Goal: Feedback & Contribution: Submit feedback/report problem

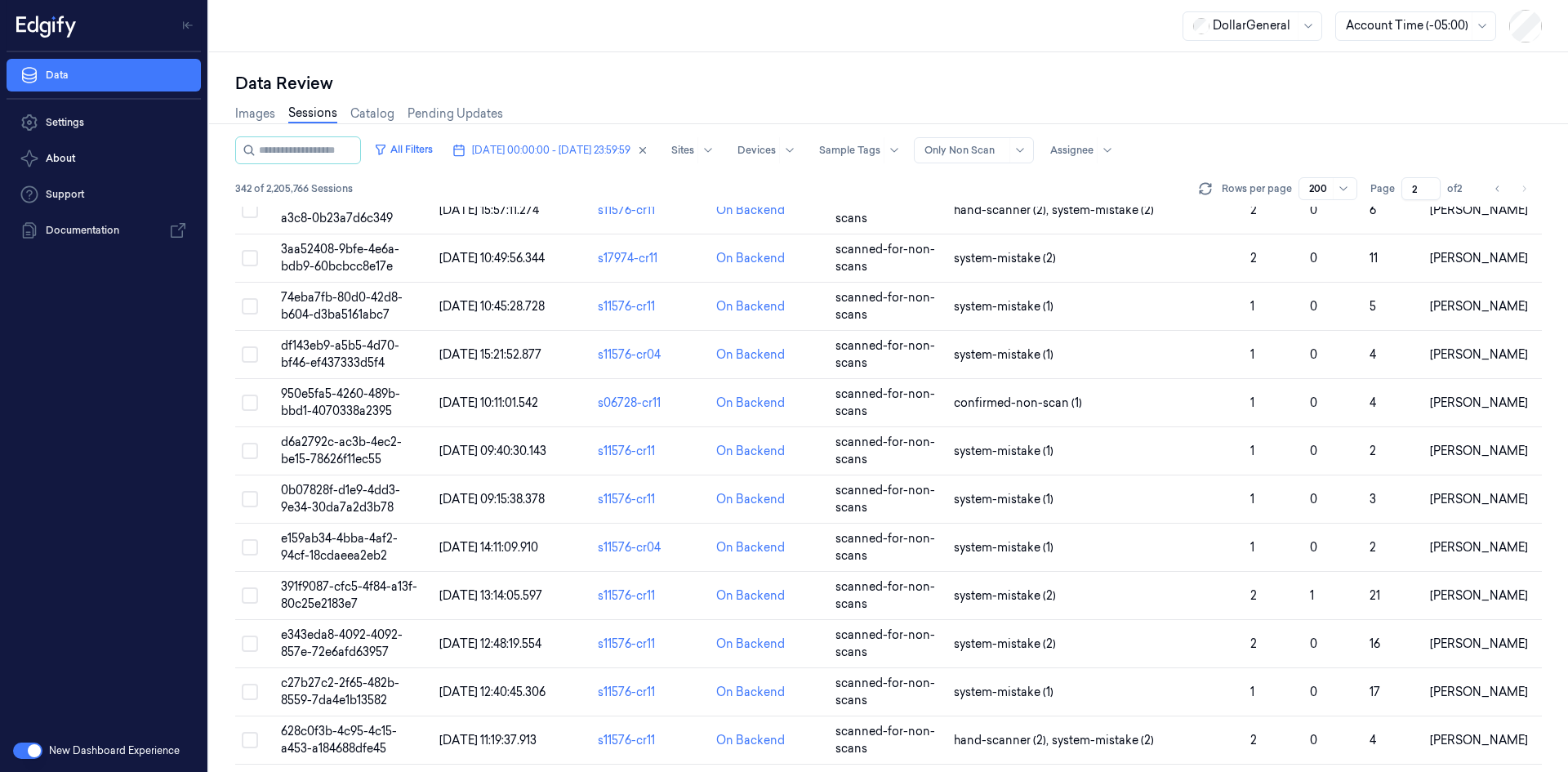
scroll to position [6326, 0]
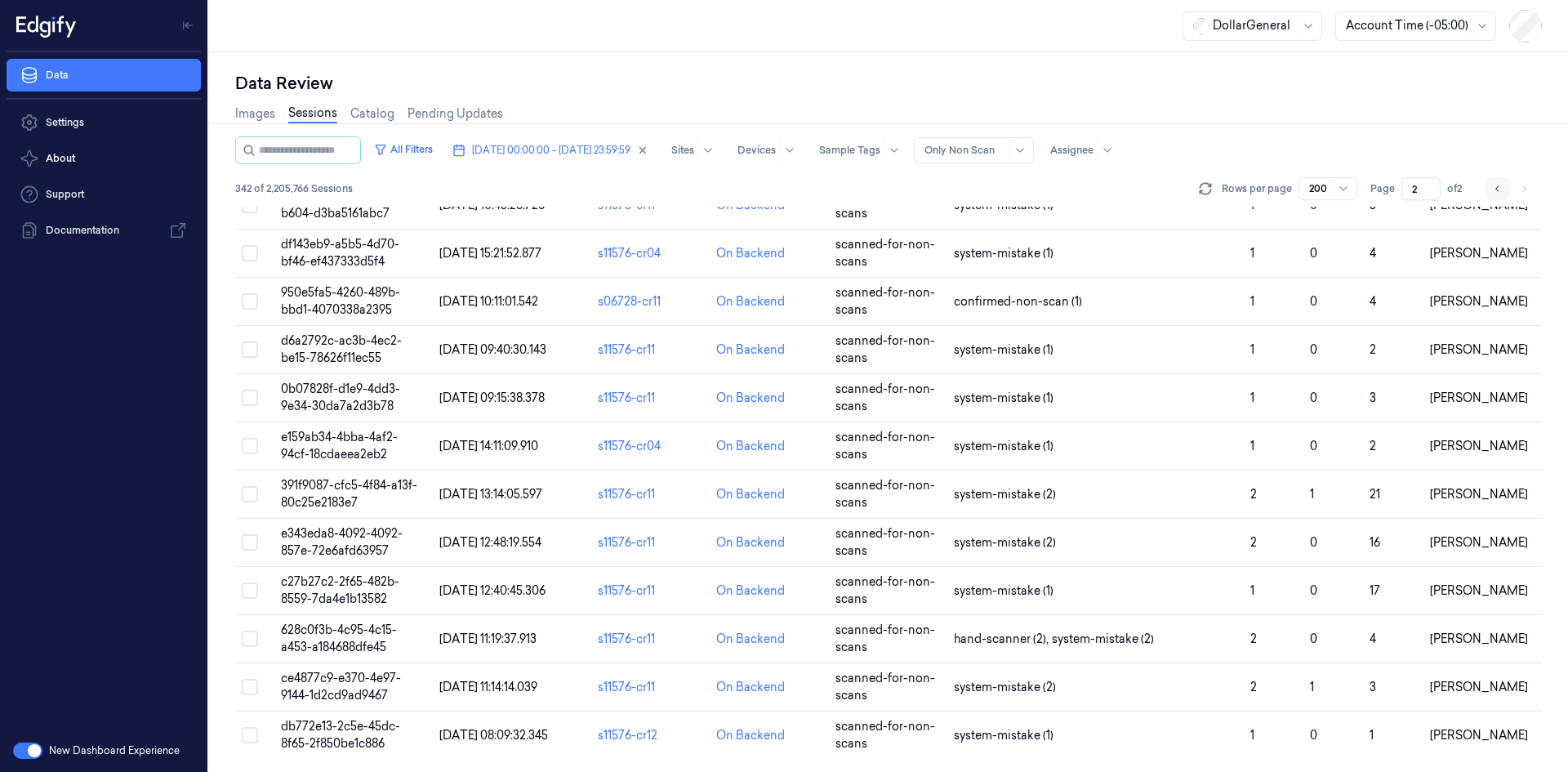
click at [1492, 199] on button "Go to previous page" at bounding box center [1497, 188] width 23 height 23
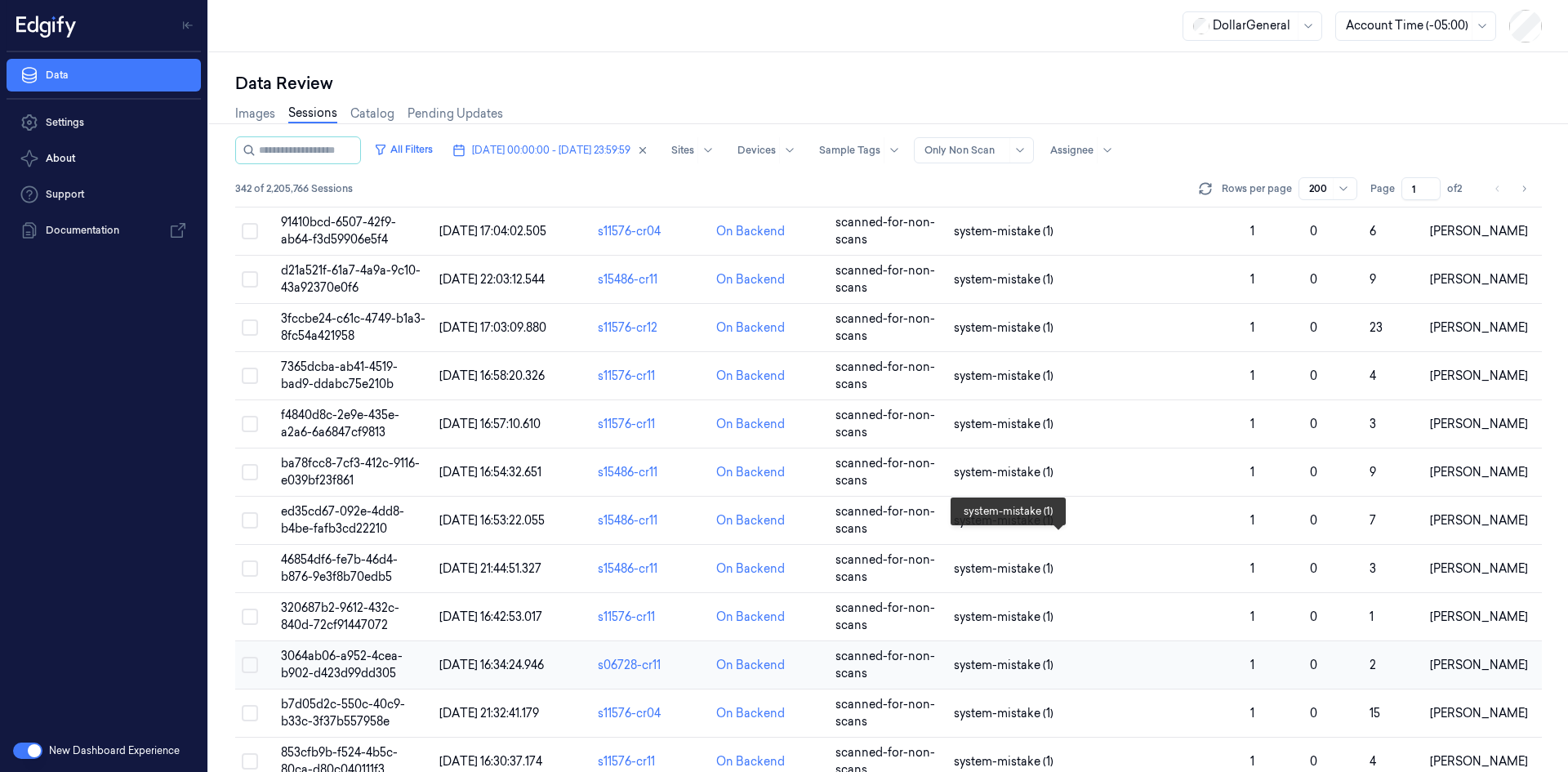
scroll to position [9121, 0]
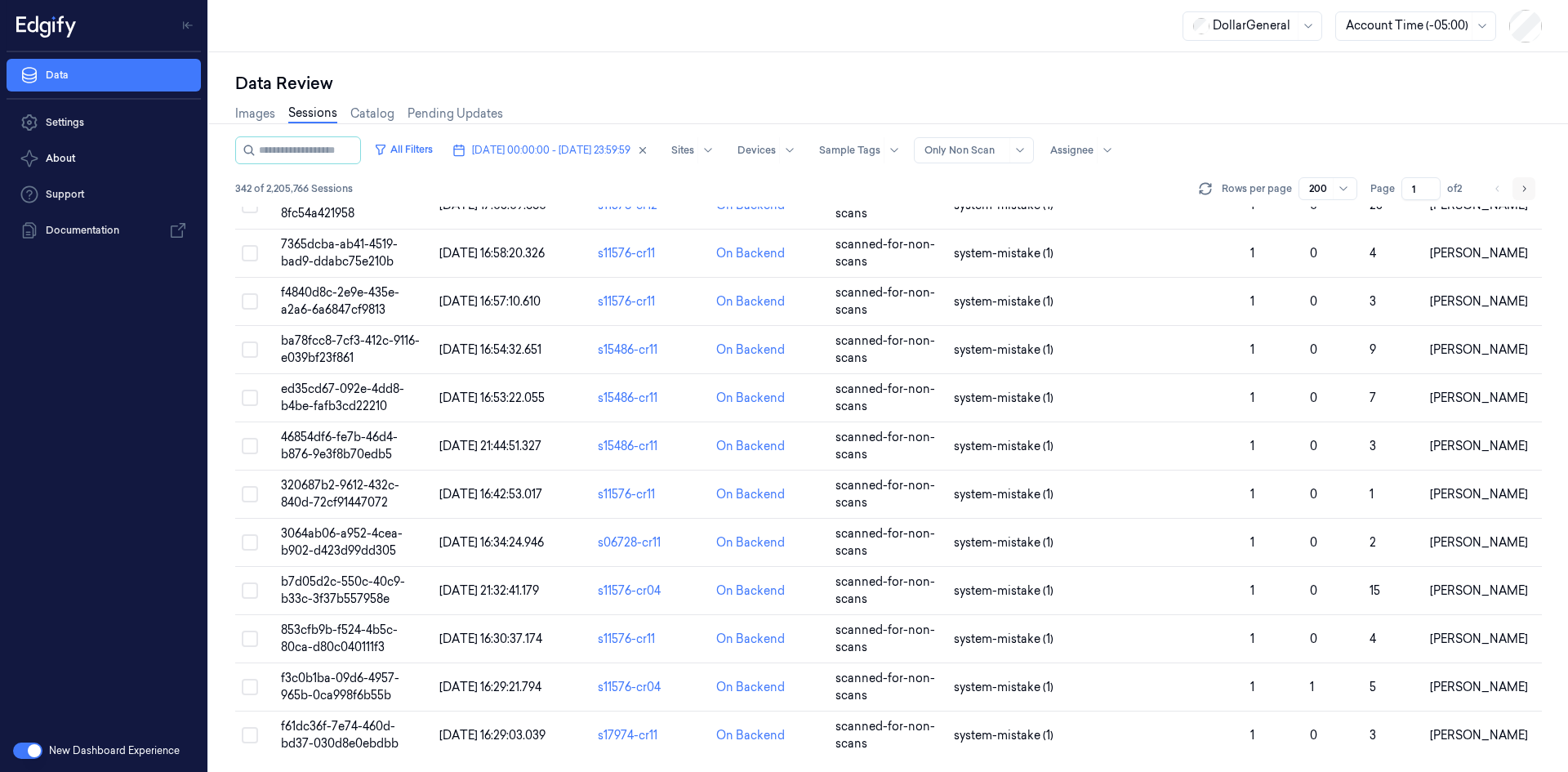
click at [1514, 190] on button "Go to next page" at bounding box center [1524, 188] width 23 height 23
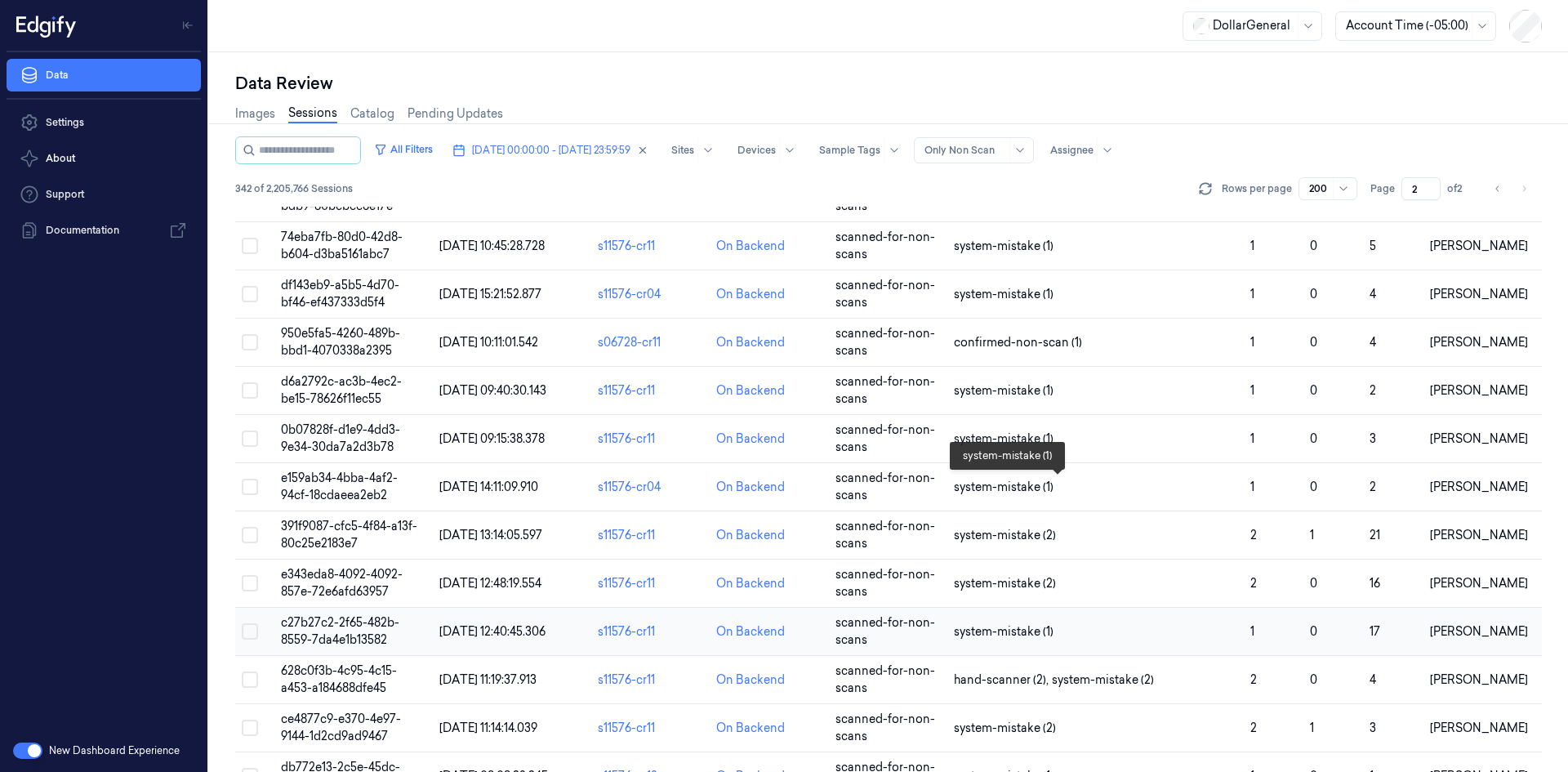
scroll to position [6326, 0]
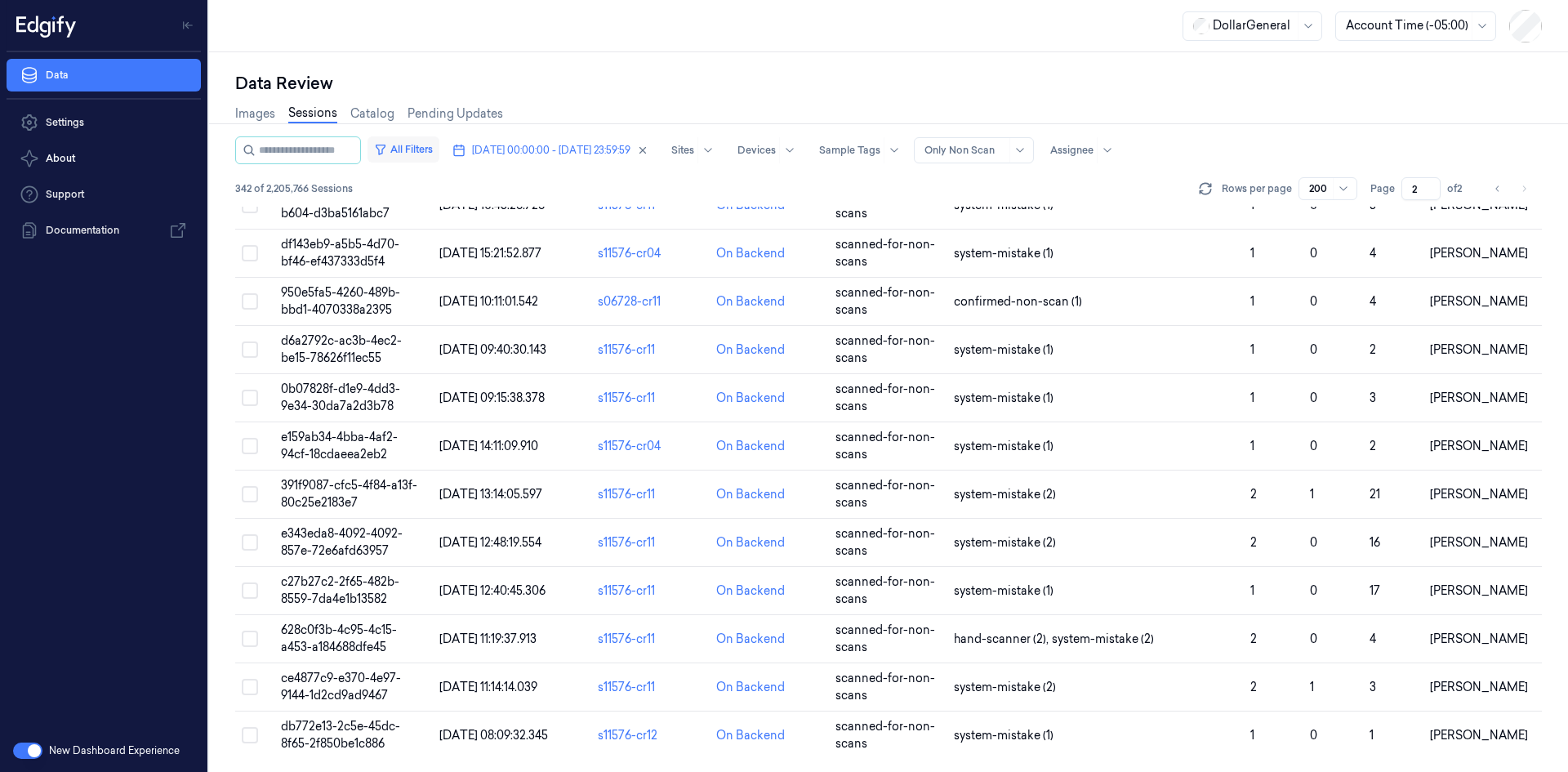
click at [426, 153] on button "All Filters" at bounding box center [403, 149] width 72 height 26
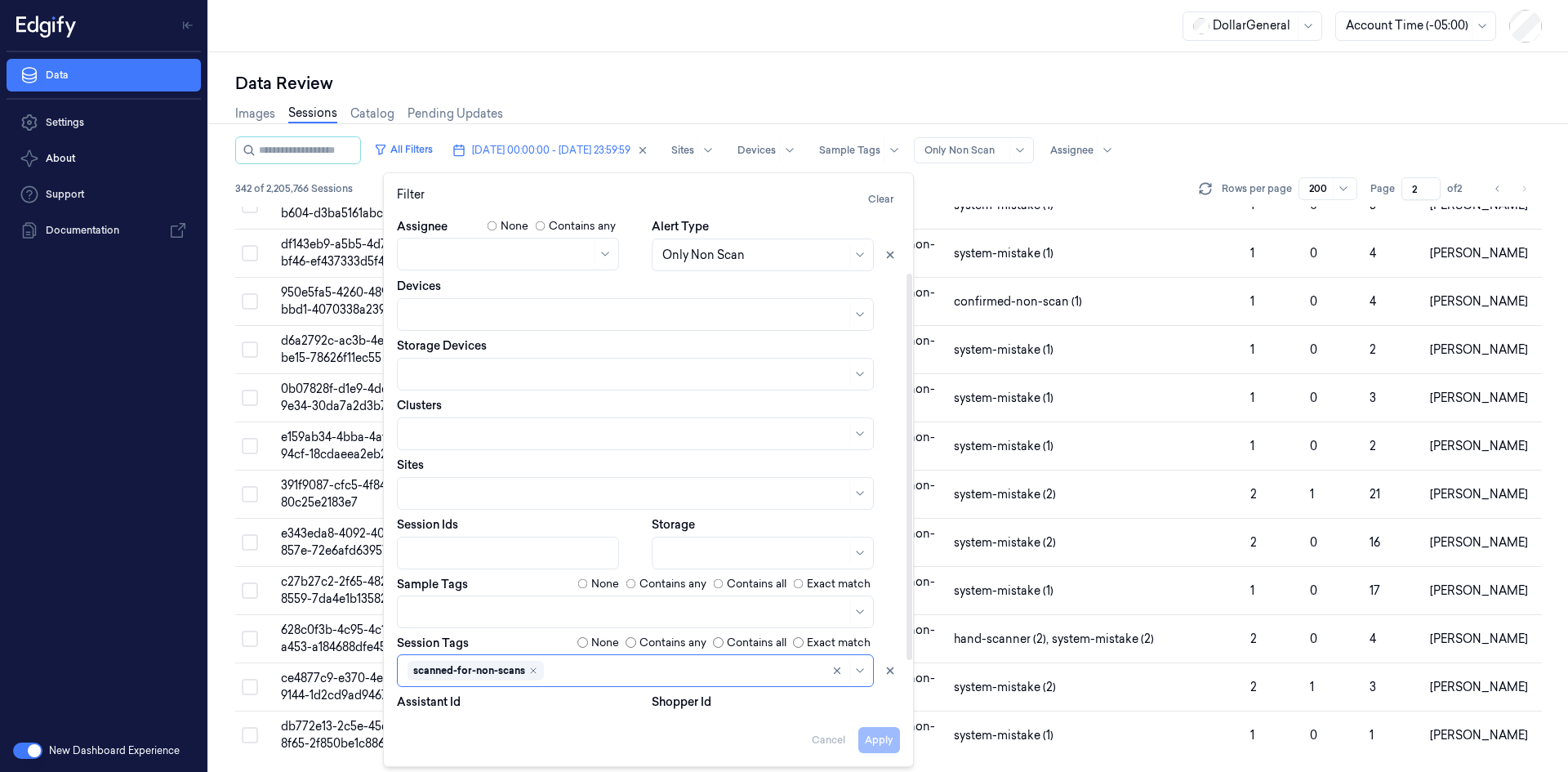
scroll to position [81, 0]
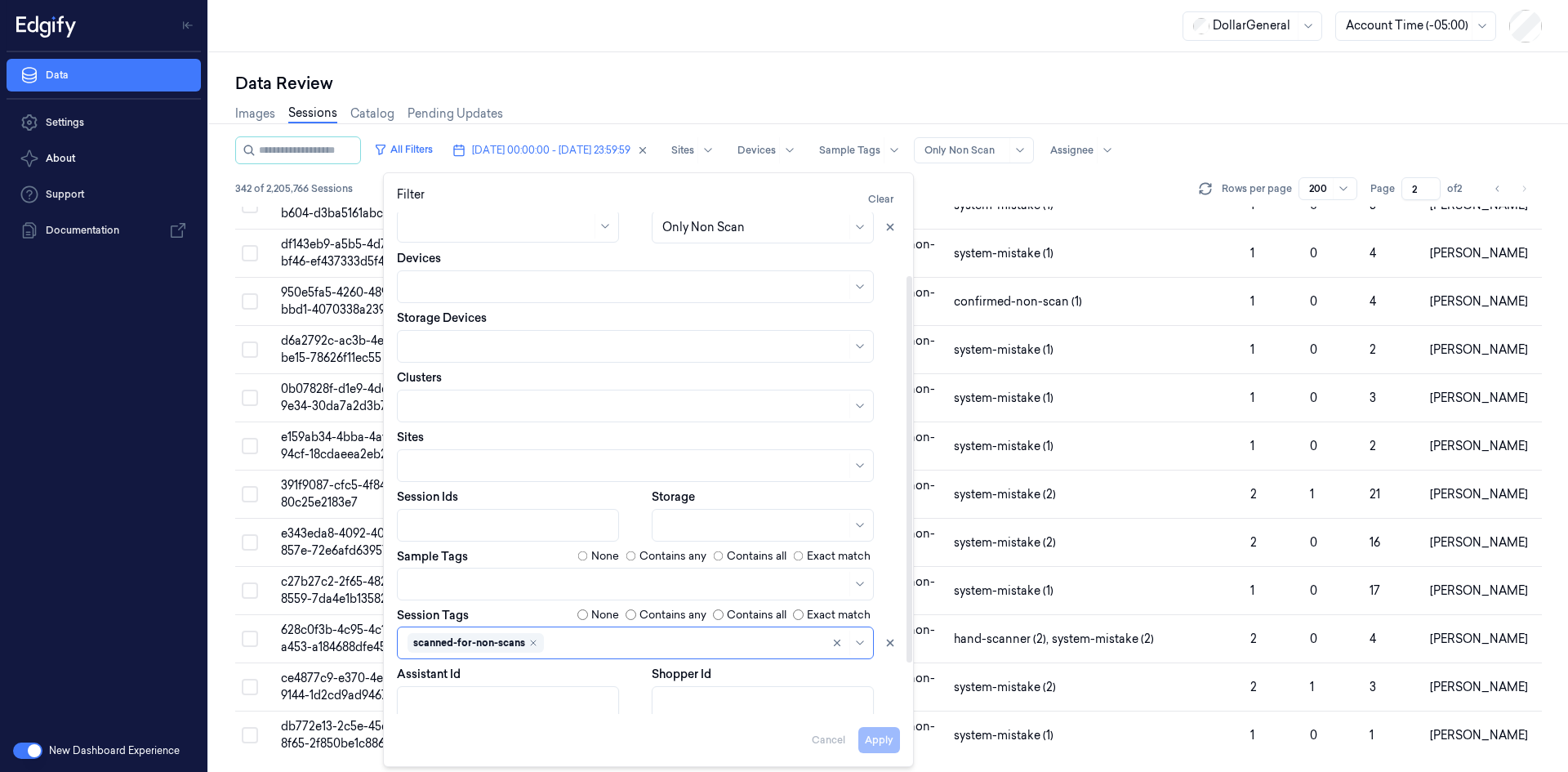
click at [602, 554] on label "None" at bounding box center [604, 556] width 28 height 16
click at [872, 736] on button "Apply" at bounding box center [879, 739] width 42 height 26
type input "1"
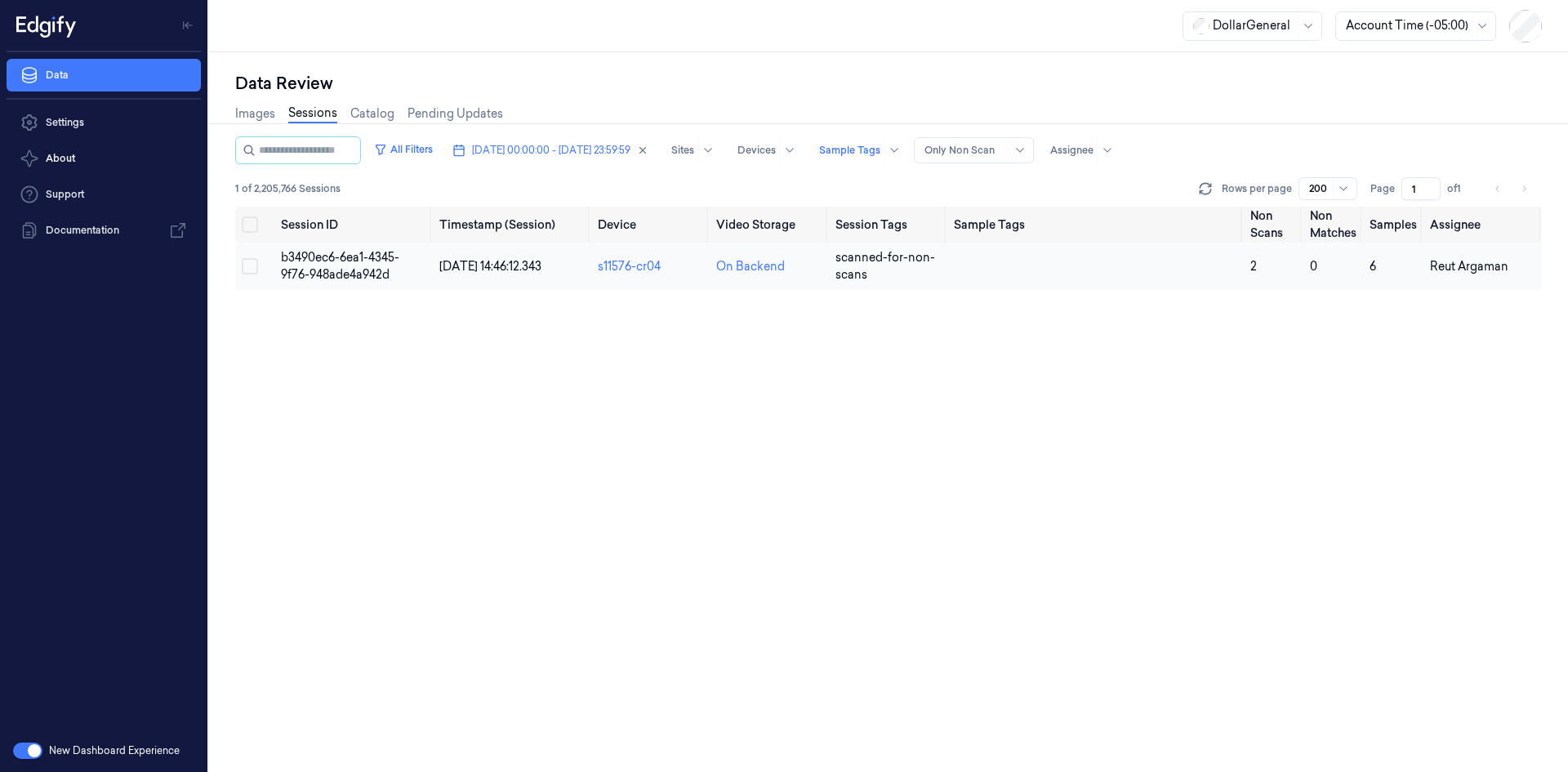
click at [1146, 265] on td at bounding box center [1095, 266] width 297 height 48
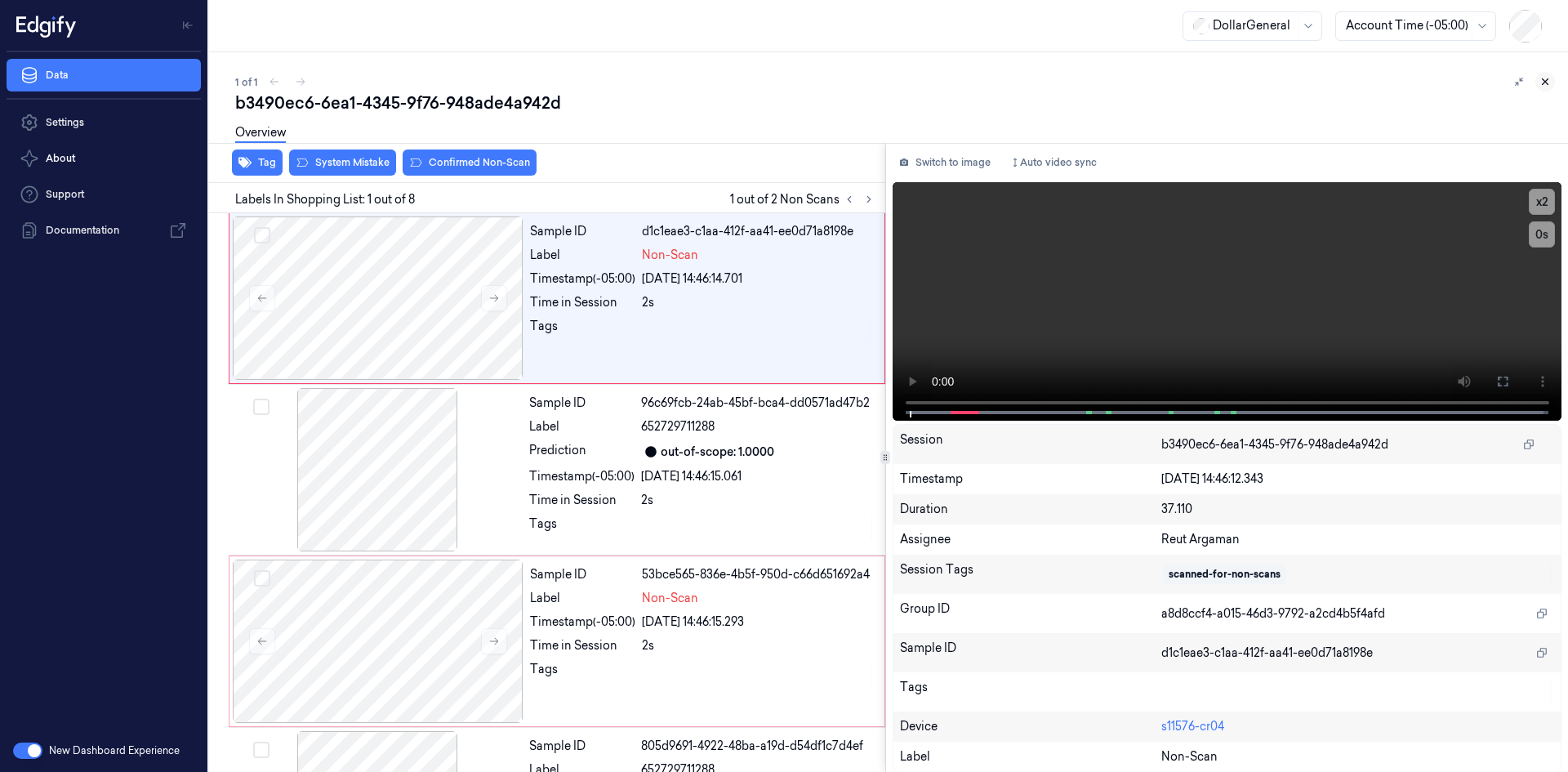
click at [1543, 79] on icon at bounding box center [1545, 82] width 12 height 12
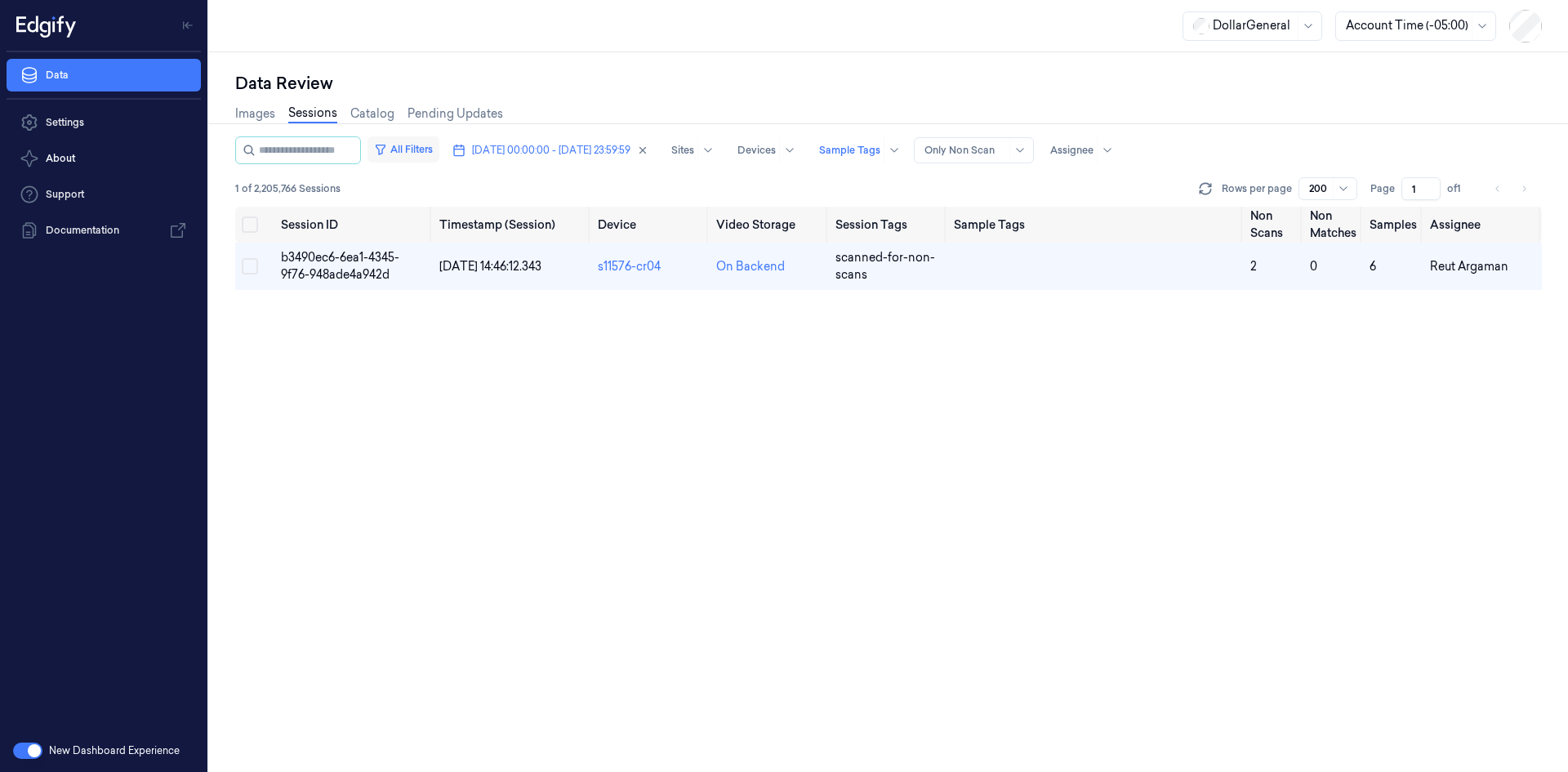
click at [411, 152] on button "All Filters" at bounding box center [403, 149] width 72 height 26
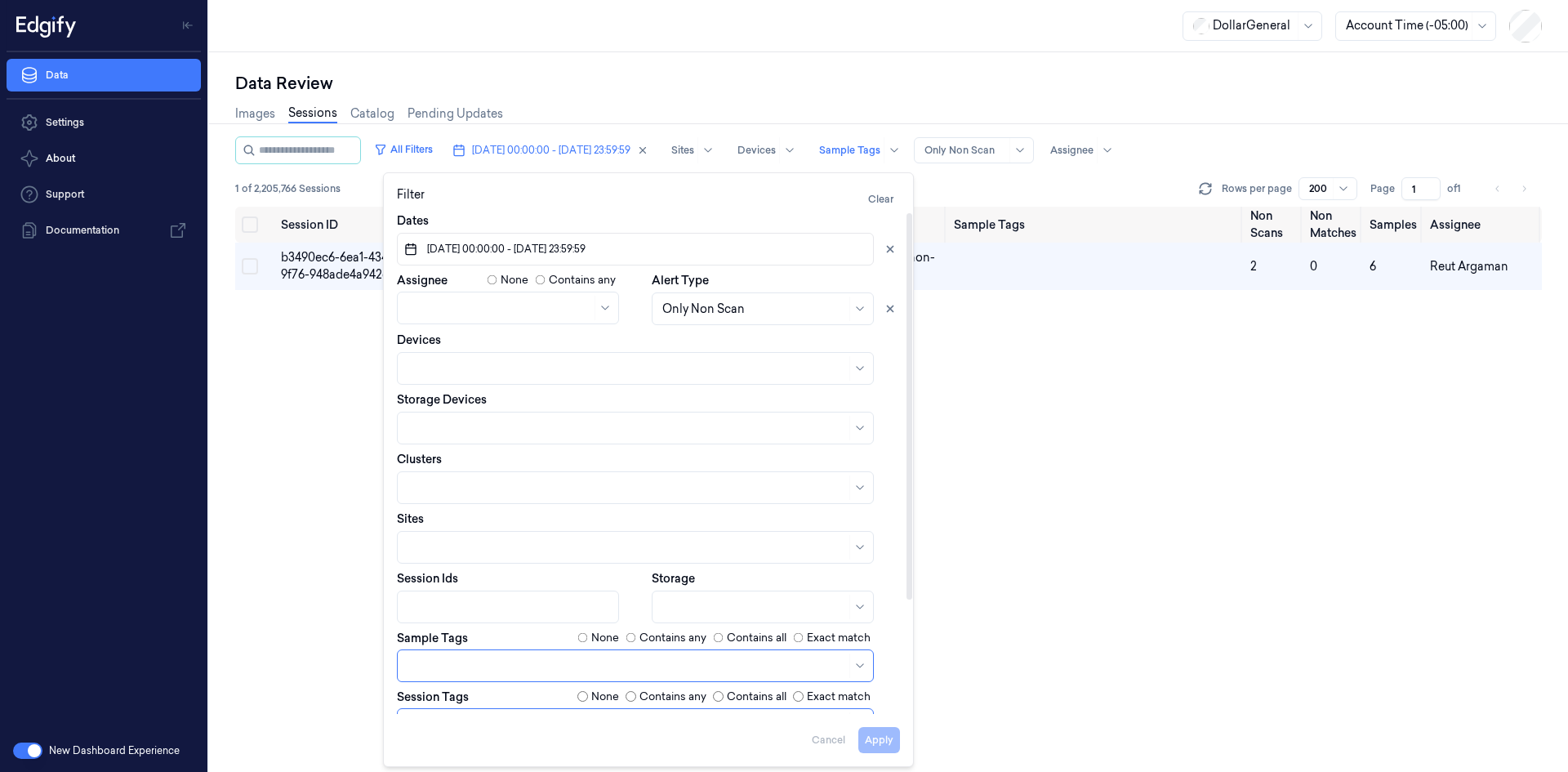
click at [637, 644] on div "Contains any" at bounding box center [665, 637] width 80 height 16
click at [643, 638] on label "Contains any" at bounding box center [673, 637] width 67 height 16
click at [877, 724] on div "Apply Cancel" at bounding box center [649, 733] width 503 height 39
click at [864, 729] on button "Apply" at bounding box center [879, 739] width 42 height 26
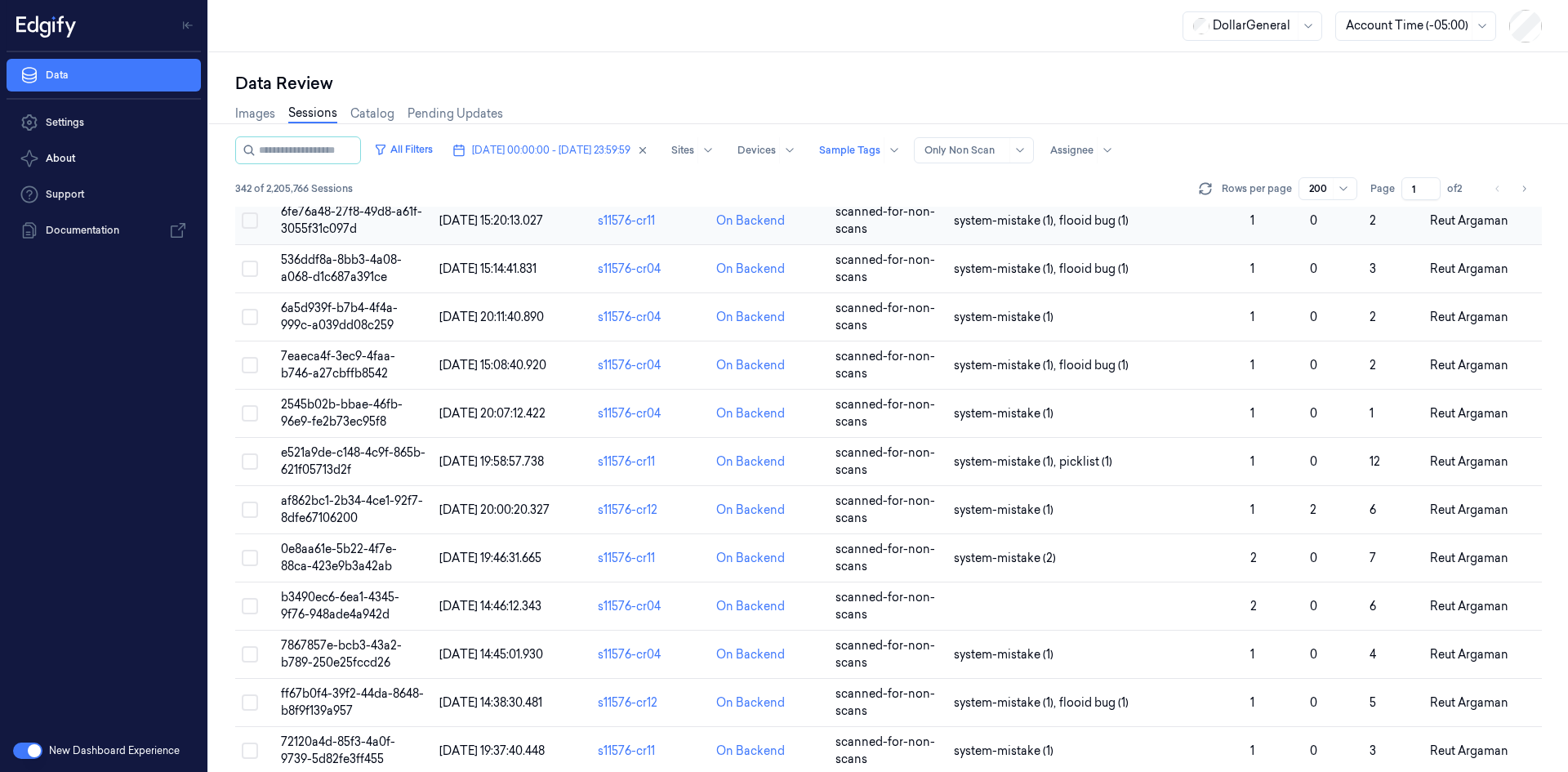
scroll to position [5799, 0]
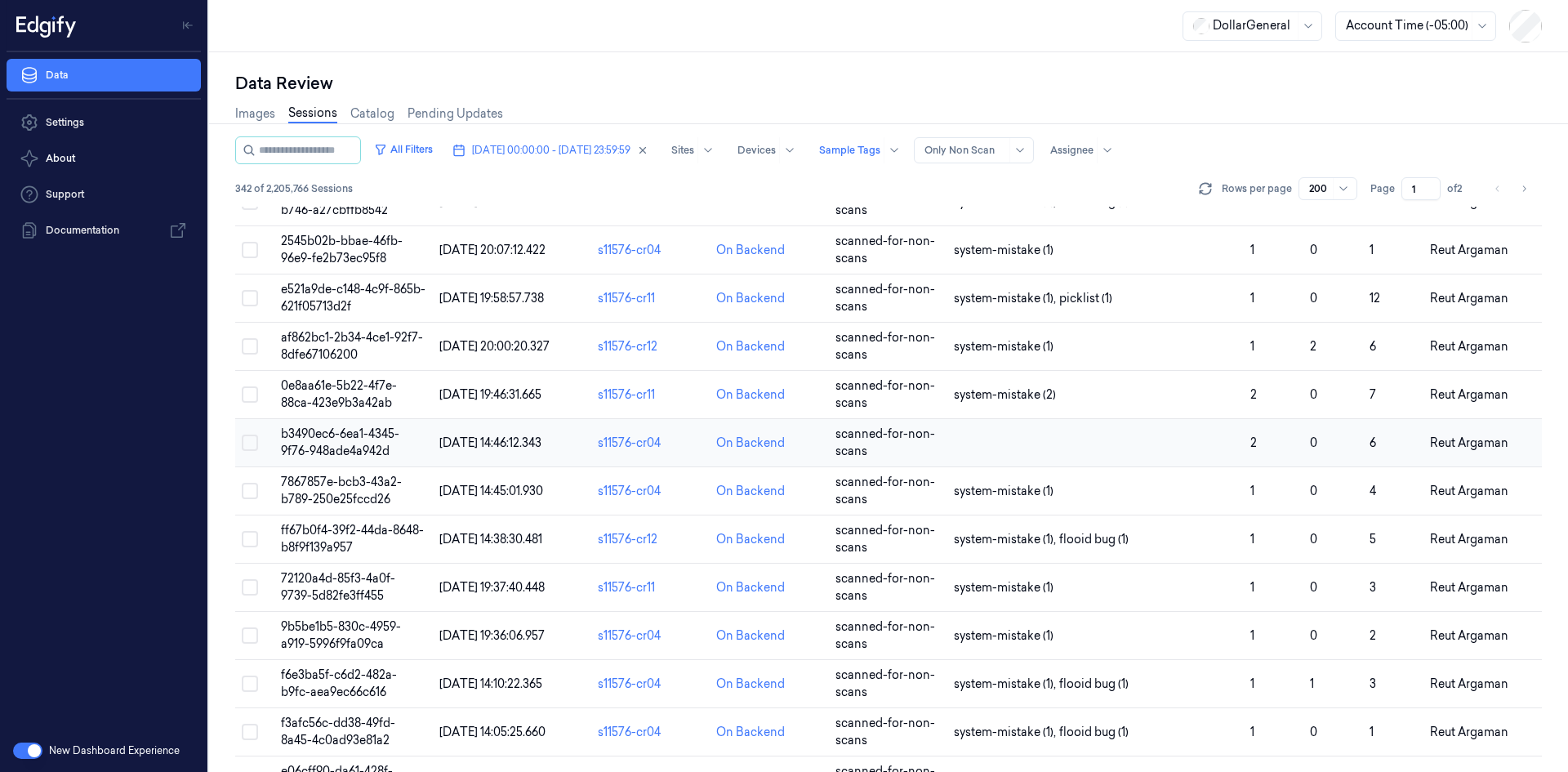
click at [951, 438] on td at bounding box center [1095, 443] width 297 height 48
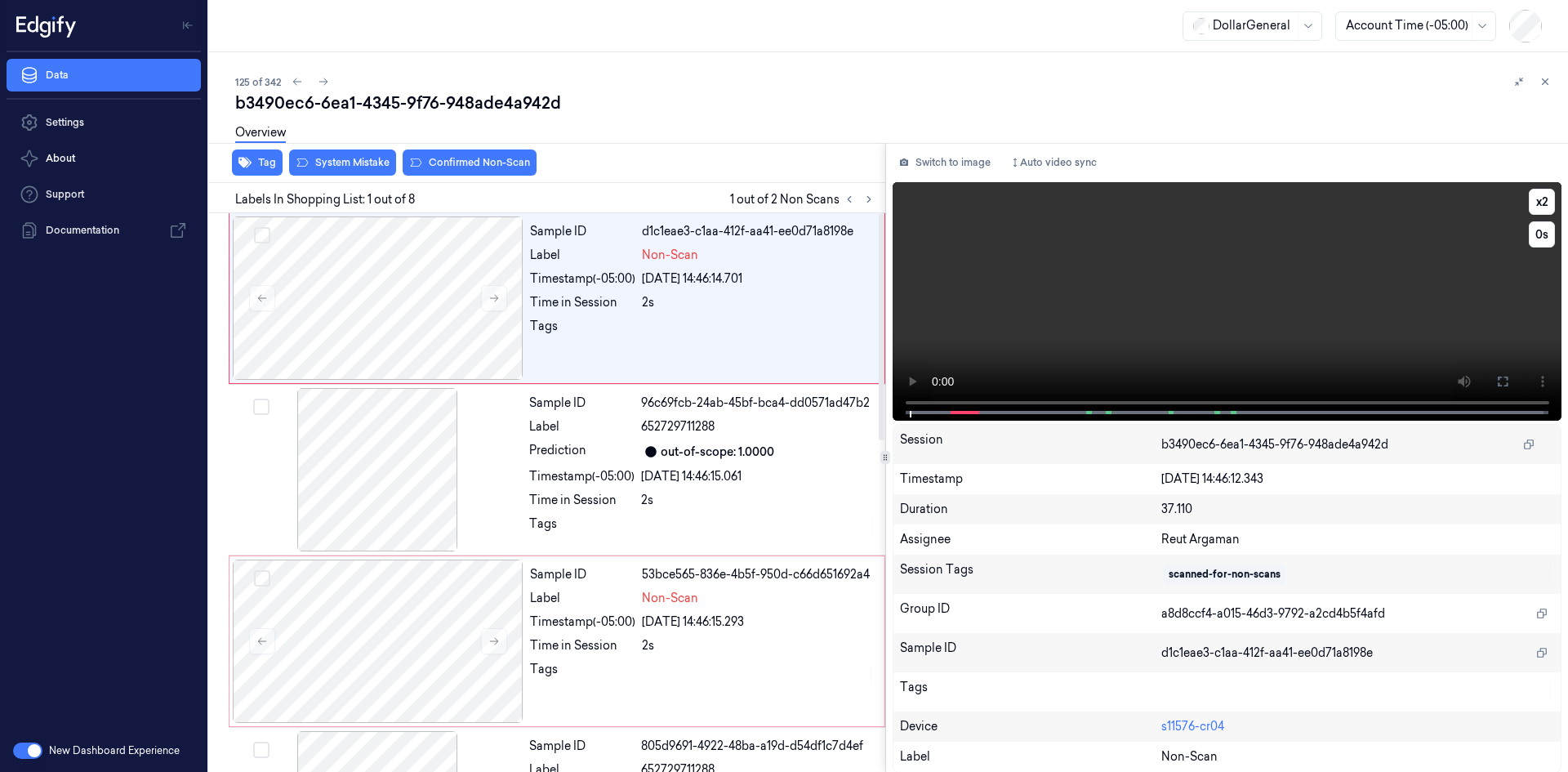
click at [1092, 281] on video at bounding box center [1227, 301] width 670 height 239
click at [1219, 306] on video at bounding box center [1227, 301] width 670 height 239
click at [784, 293] on div "Sample ID d1c1eae3-c1aa-412f-aa41-ee0d71a8198e Label Non-Scan Timestamp (-05:00…" at bounding box center [702, 298] width 358 height 163
click at [744, 644] on div "2s" at bounding box center [758, 645] width 233 height 17
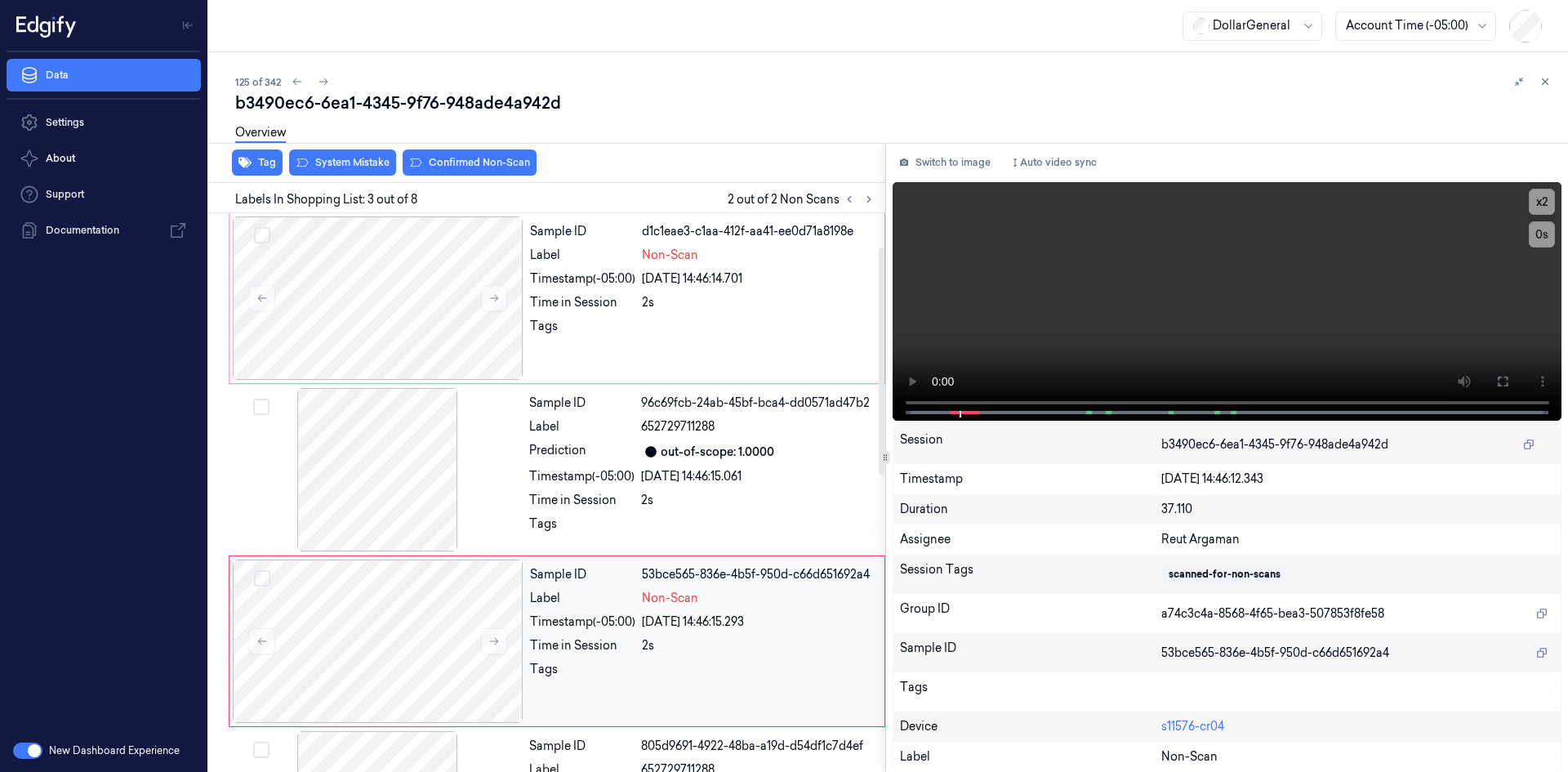
scroll to position [148, 0]
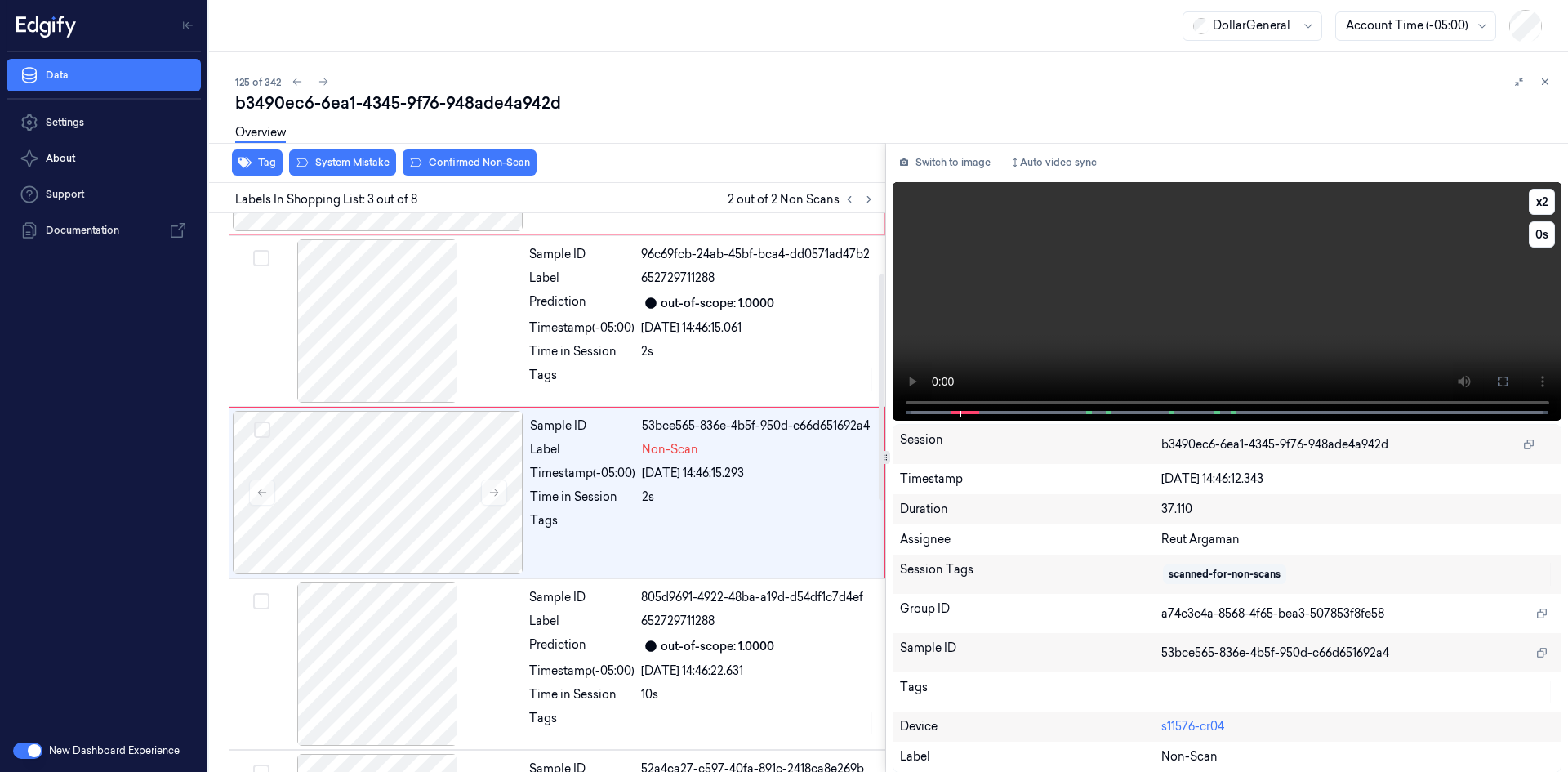
click at [1141, 320] on video at bounding box center [1227, 301] width 670 height 239
click at [1154, 303] on video at bounding box center [1227, 301] width 670 height 239
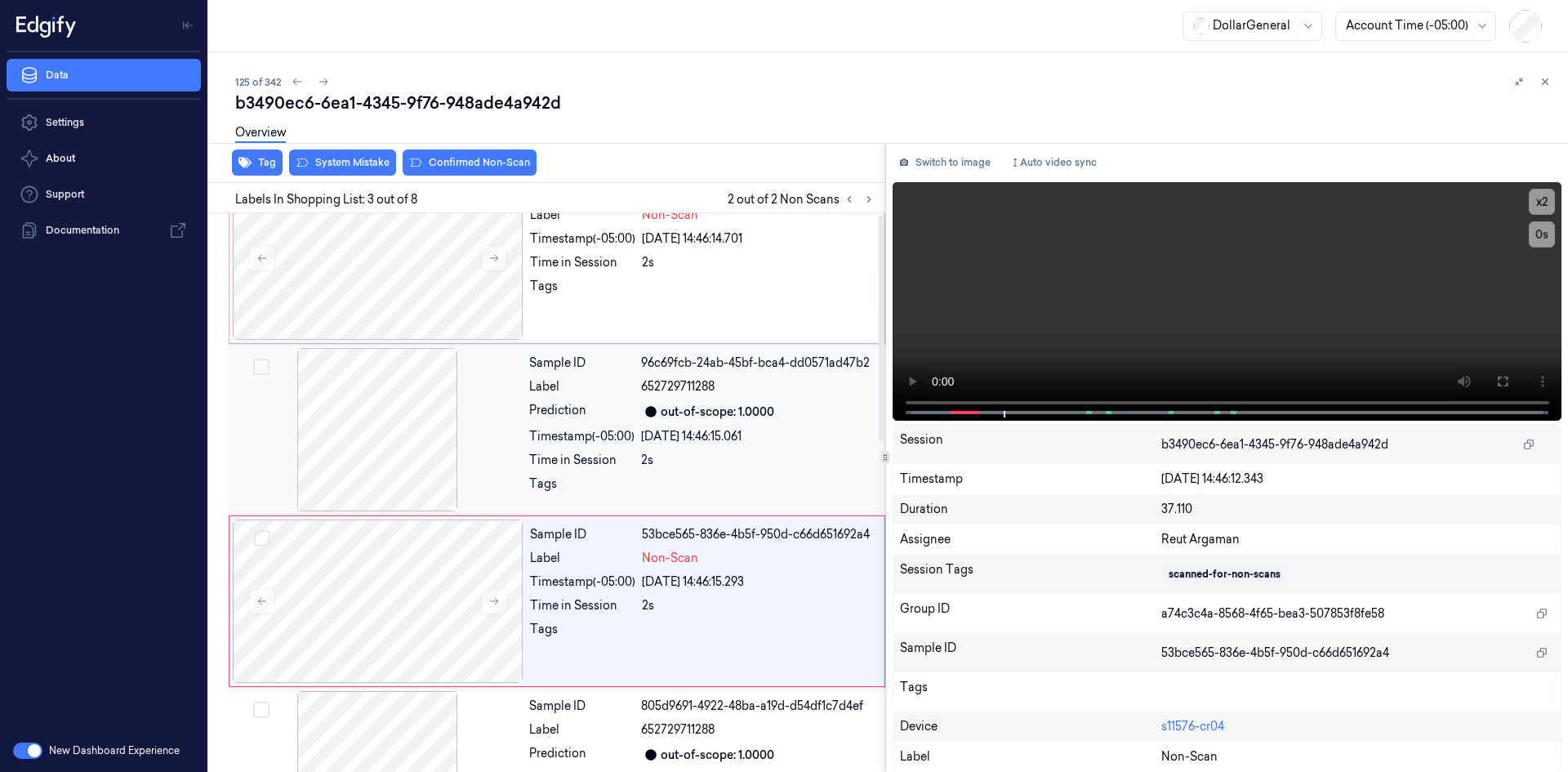
scroll to position [0, 0]
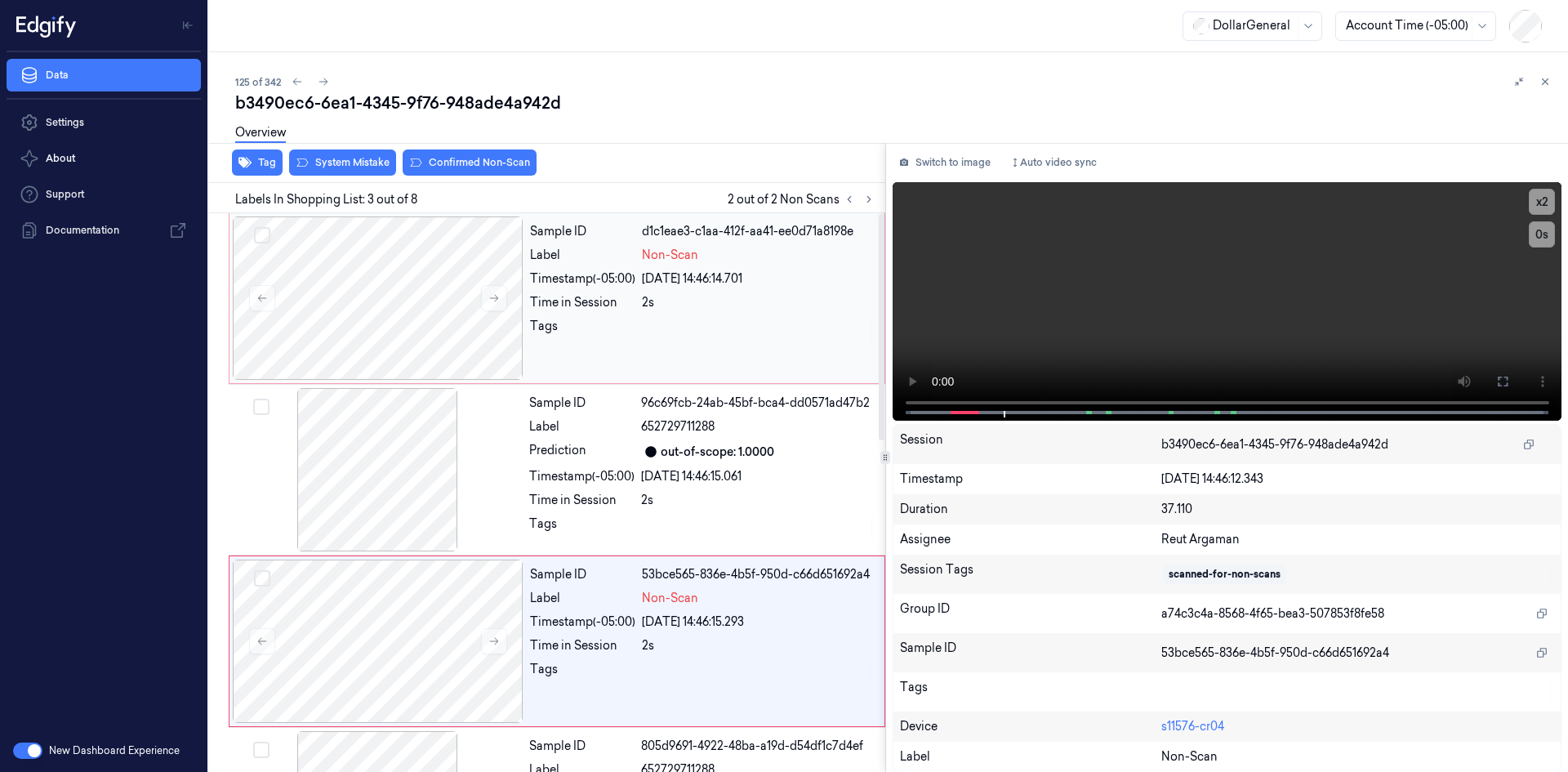
click at [713, 296] on div "2s" at bounding box center [758, 303] width 233 height 17
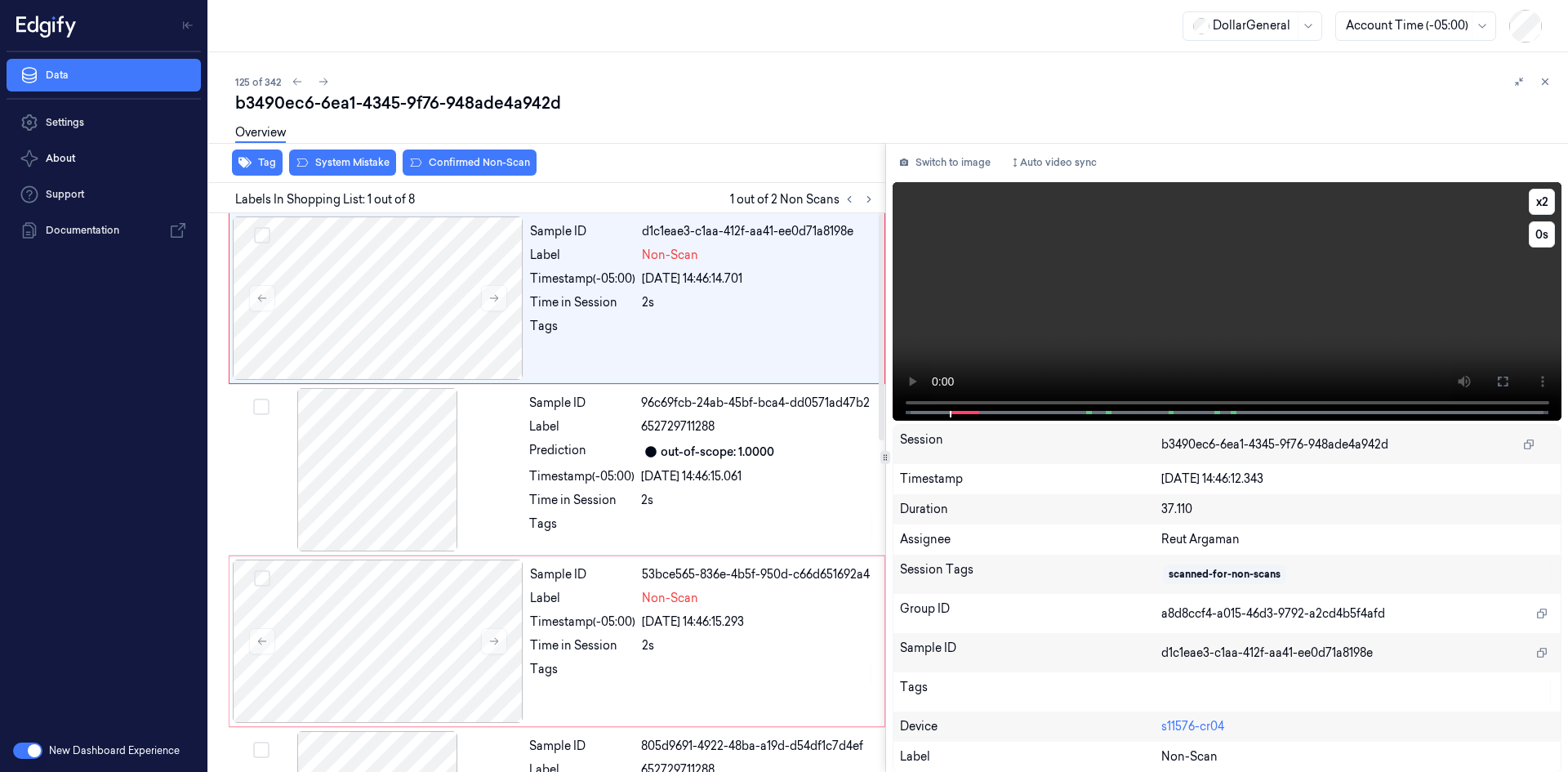
click at [1254, 327] on video at bounding box center [1227, 301] width 670 height 239
click at [1262, 316] on video at bounding box center [1227, 301] width 670 height 239
click at [691, 332] on div at bounding box center [758, 330] width 233 height 26
click at [1216, 252] on video at bounding box center [1227, 301] width 670 height 239
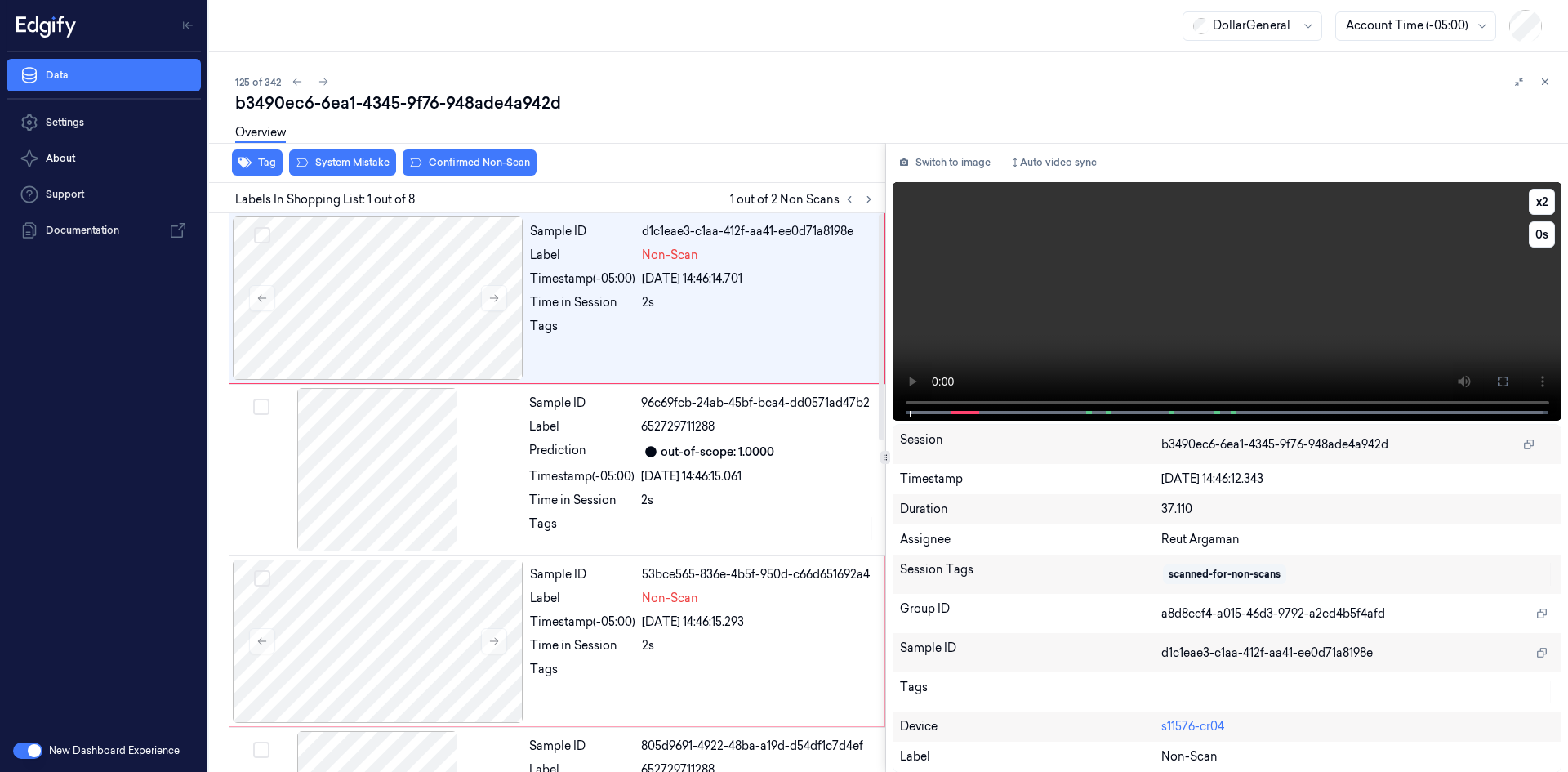
click at [1197, 280] on video at bounding box center [1227, 301] width 670 height 239
click at [1236, 284] on video at bounding box center [1227, 301] width 670 height 239
click at [750, 482] on div "[DATE] 14:46:15.061" at bounding box center [758, 476] width 235 height 17
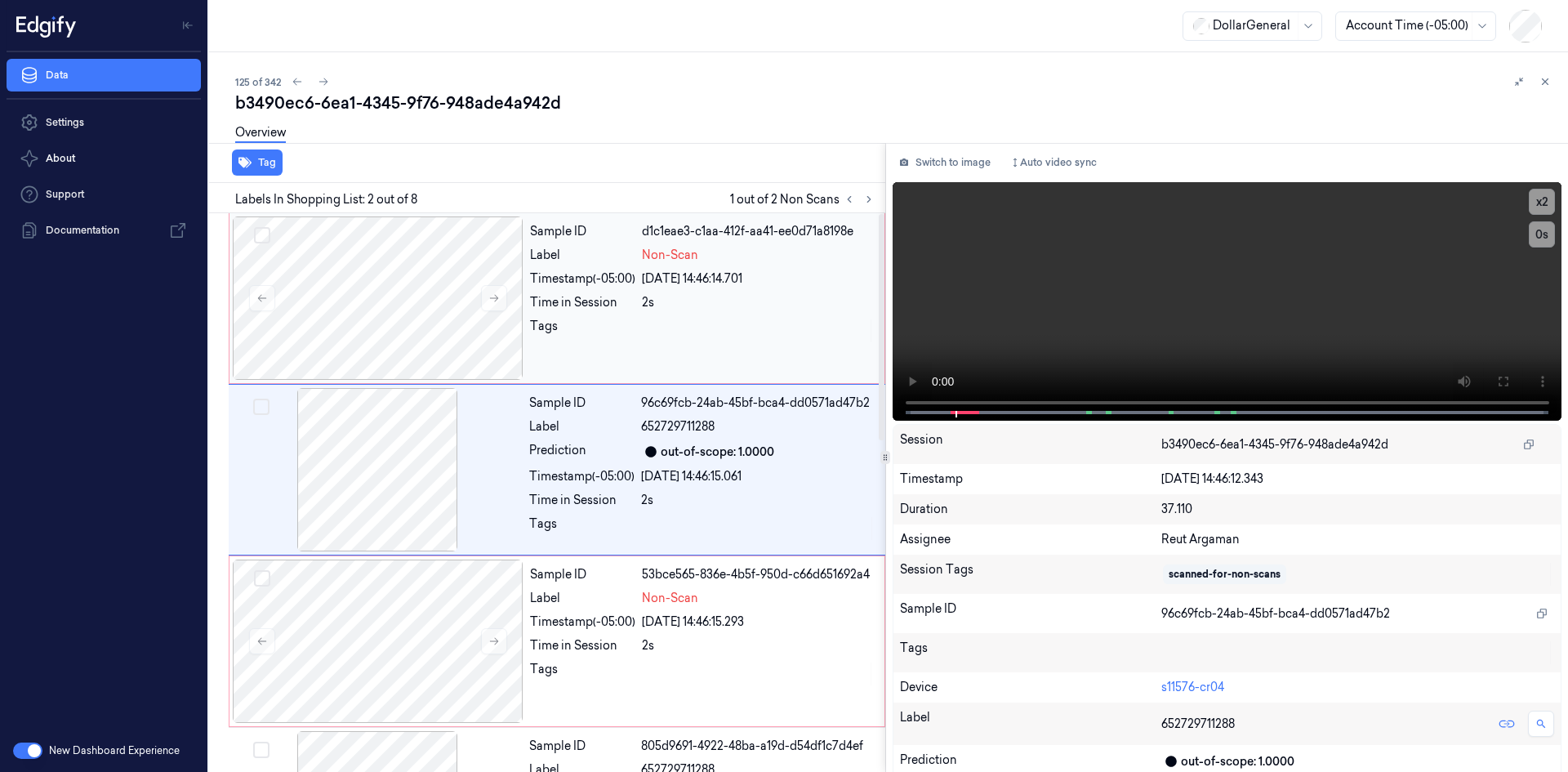
click at [634, 247] on div "Label" at bounding box center [582, 255] width 106 height 17
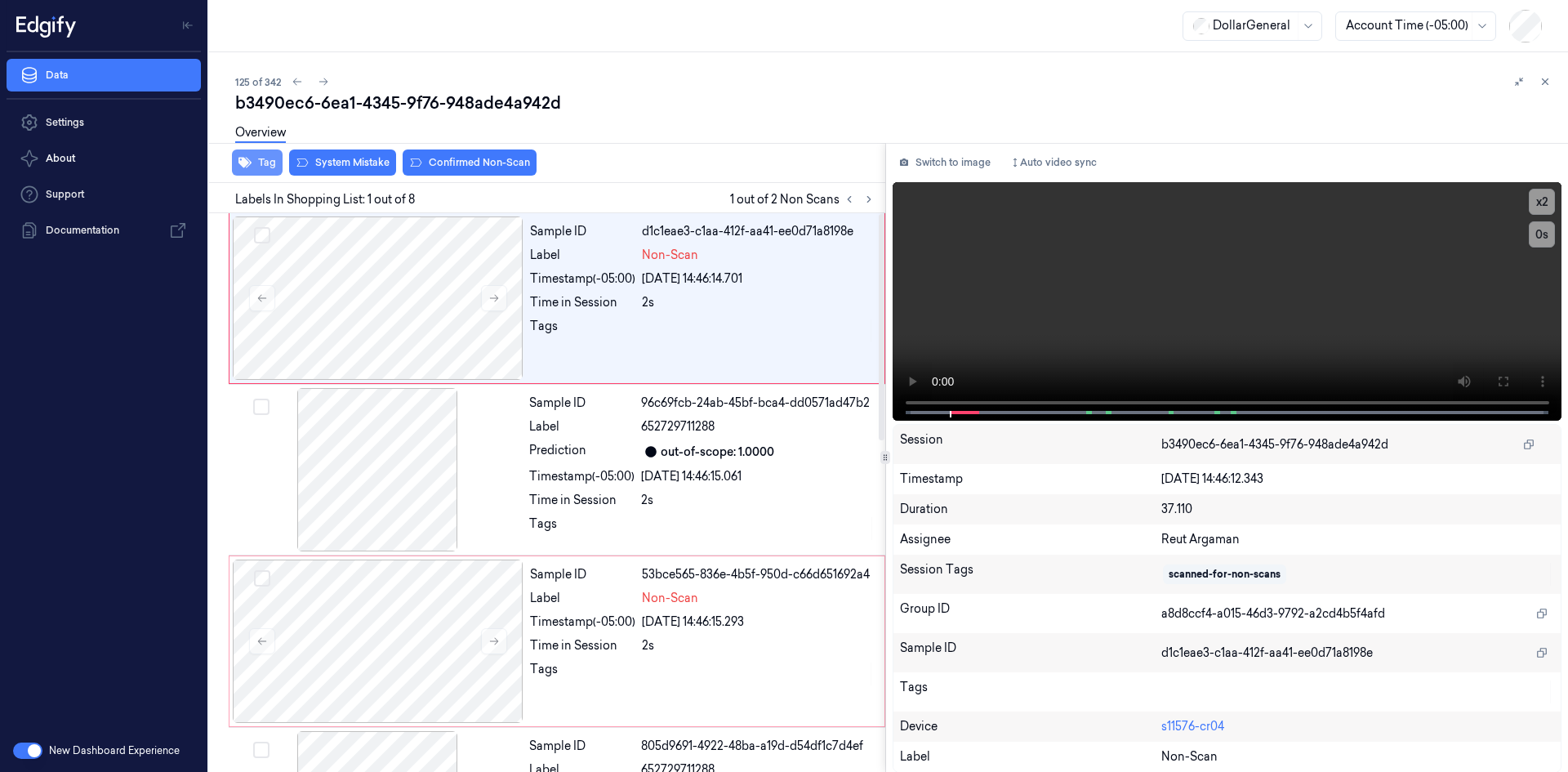
click at [269, 172] on button "Tag" at bounding box center [257, 162] width 50 height 26
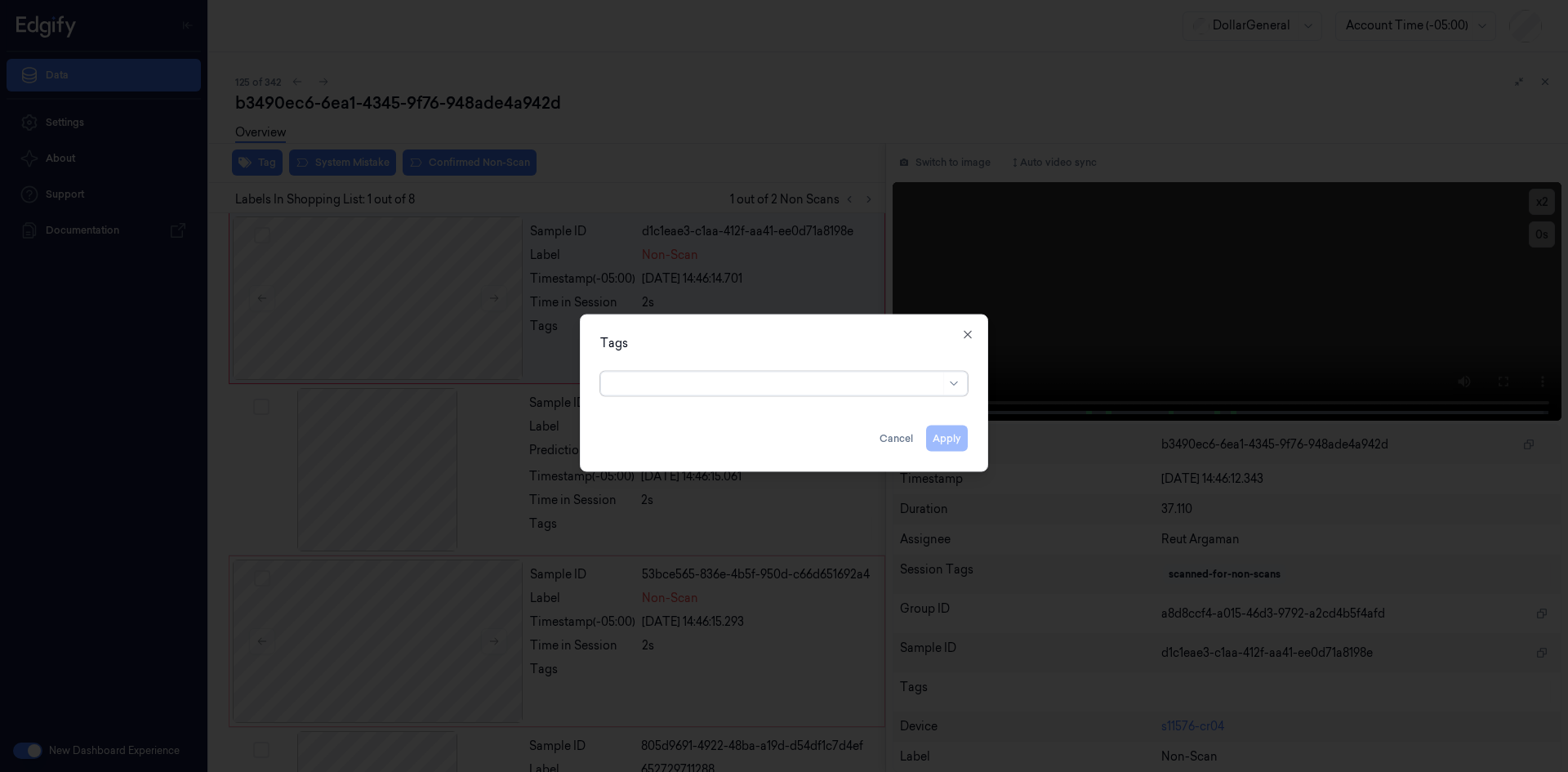
click at [750, 381] on div at bounding box center [775, 383] width 329 height 17
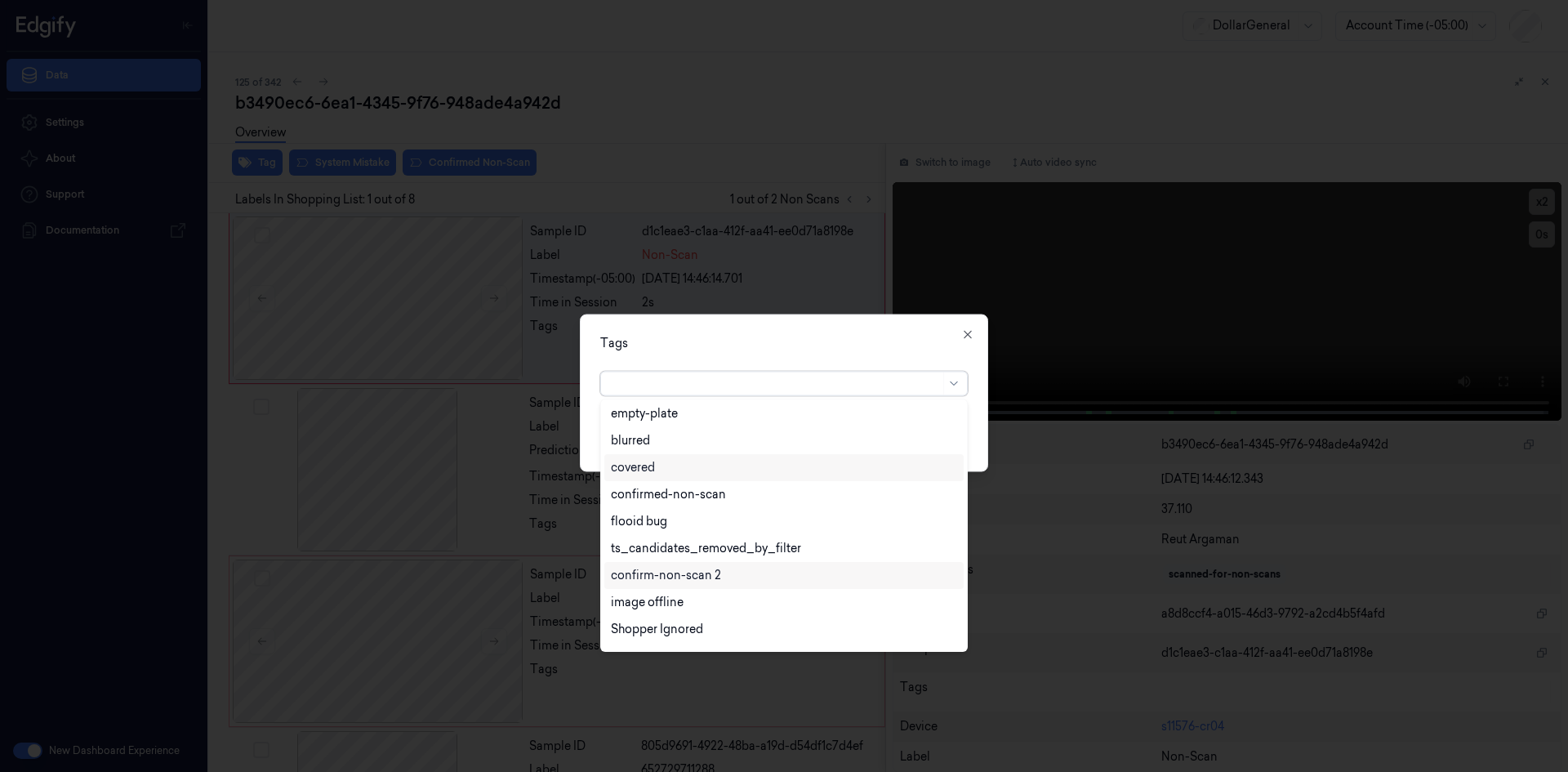
scroll to position [376, 0]
click at [681, 490] on div "flooid bug" at bounding box center [784, 499] width 346 height 17
click at [820, 338] on div "Tags" at bounding box center [784, 343] width 367 height 17
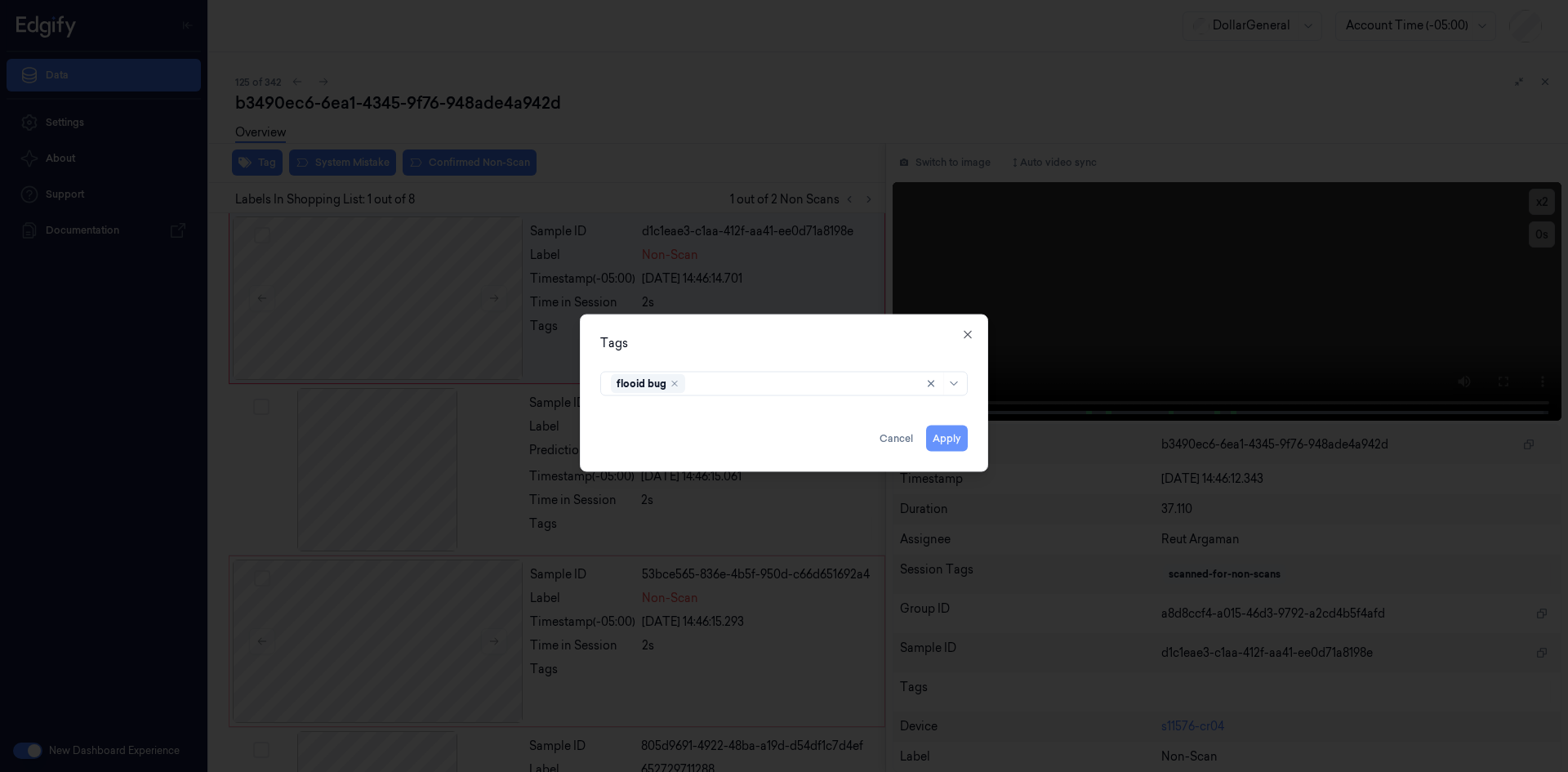
click at [964, 436] on button "Apply" at bounding box center [947, 438] width 42 height 26
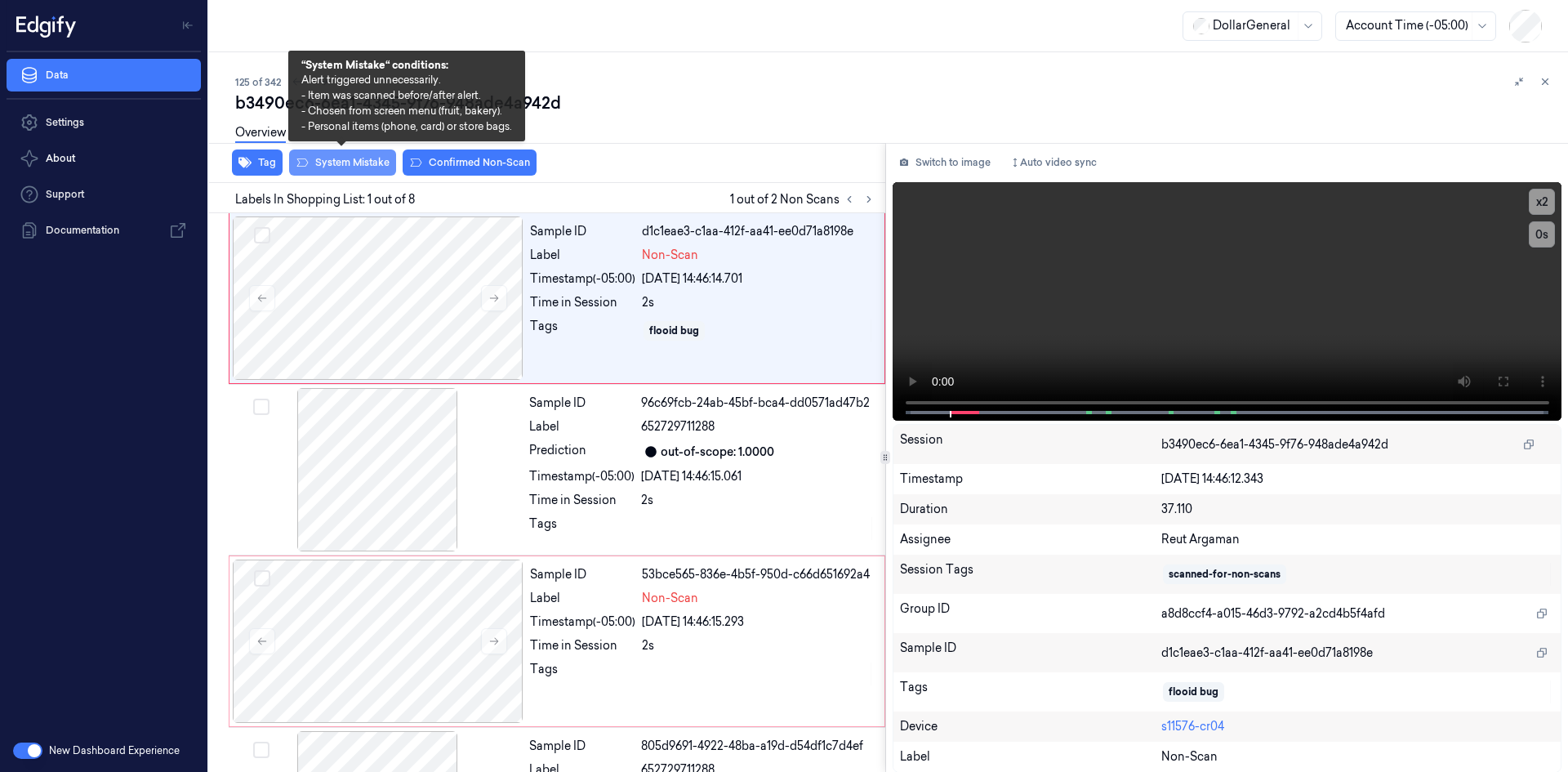
click at [330, 158] on button "System Mistake" at bounding box center [343, 162] width 107 height 26
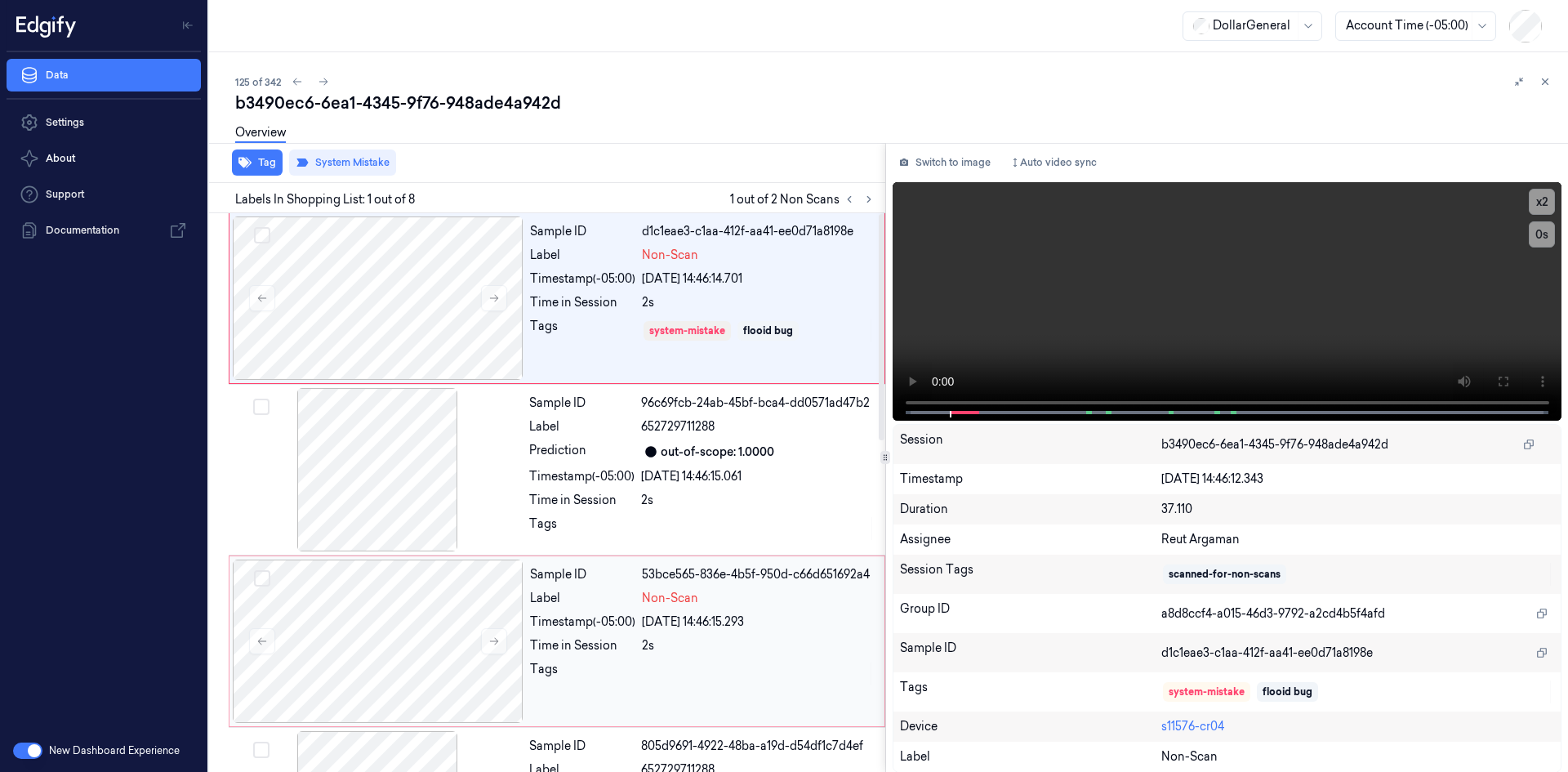
click at [655, 598] on span "Non-Scan" at bounding box center [670, 598] width 56 height 17
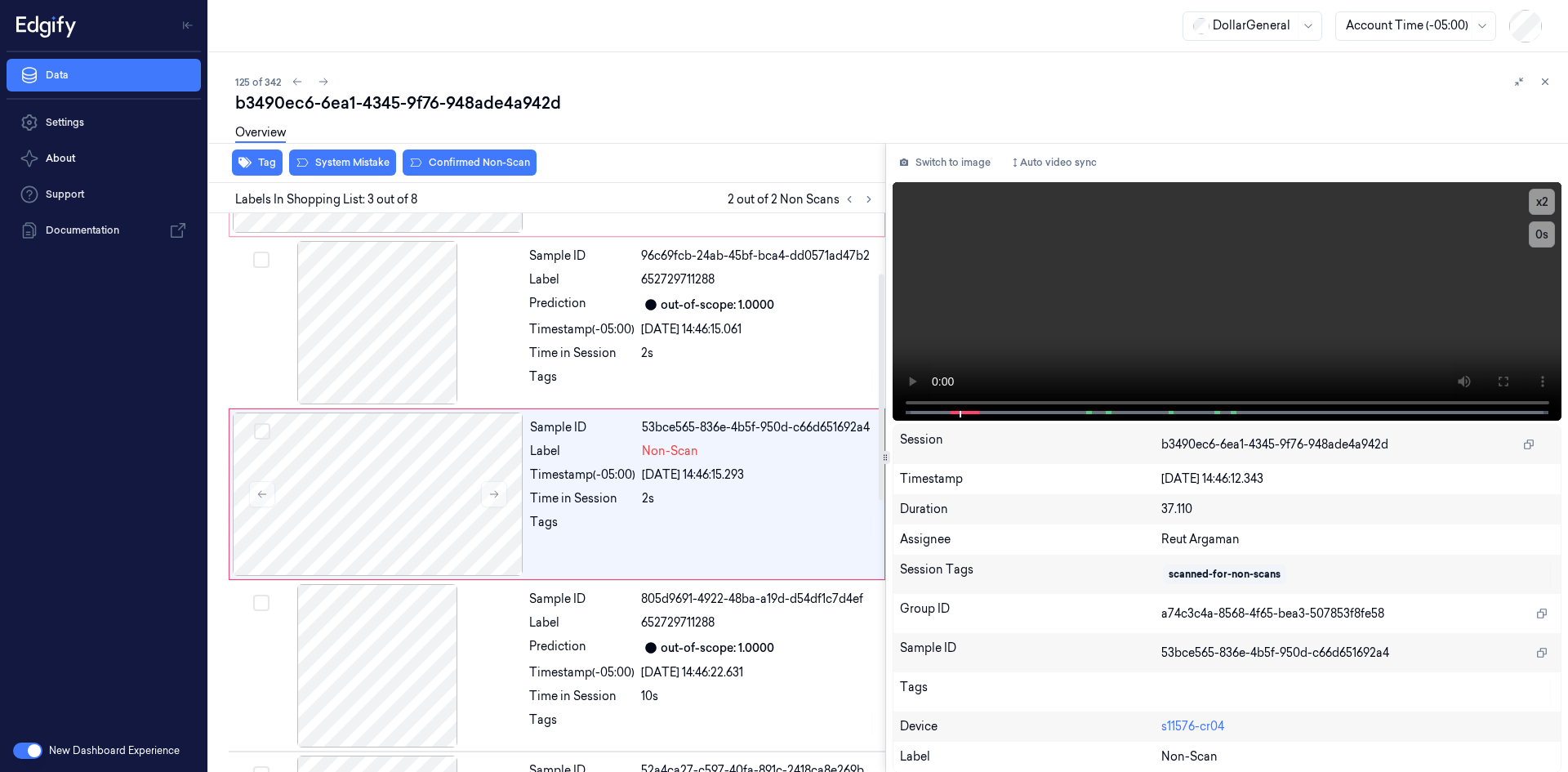
scroll to position [148, 0]
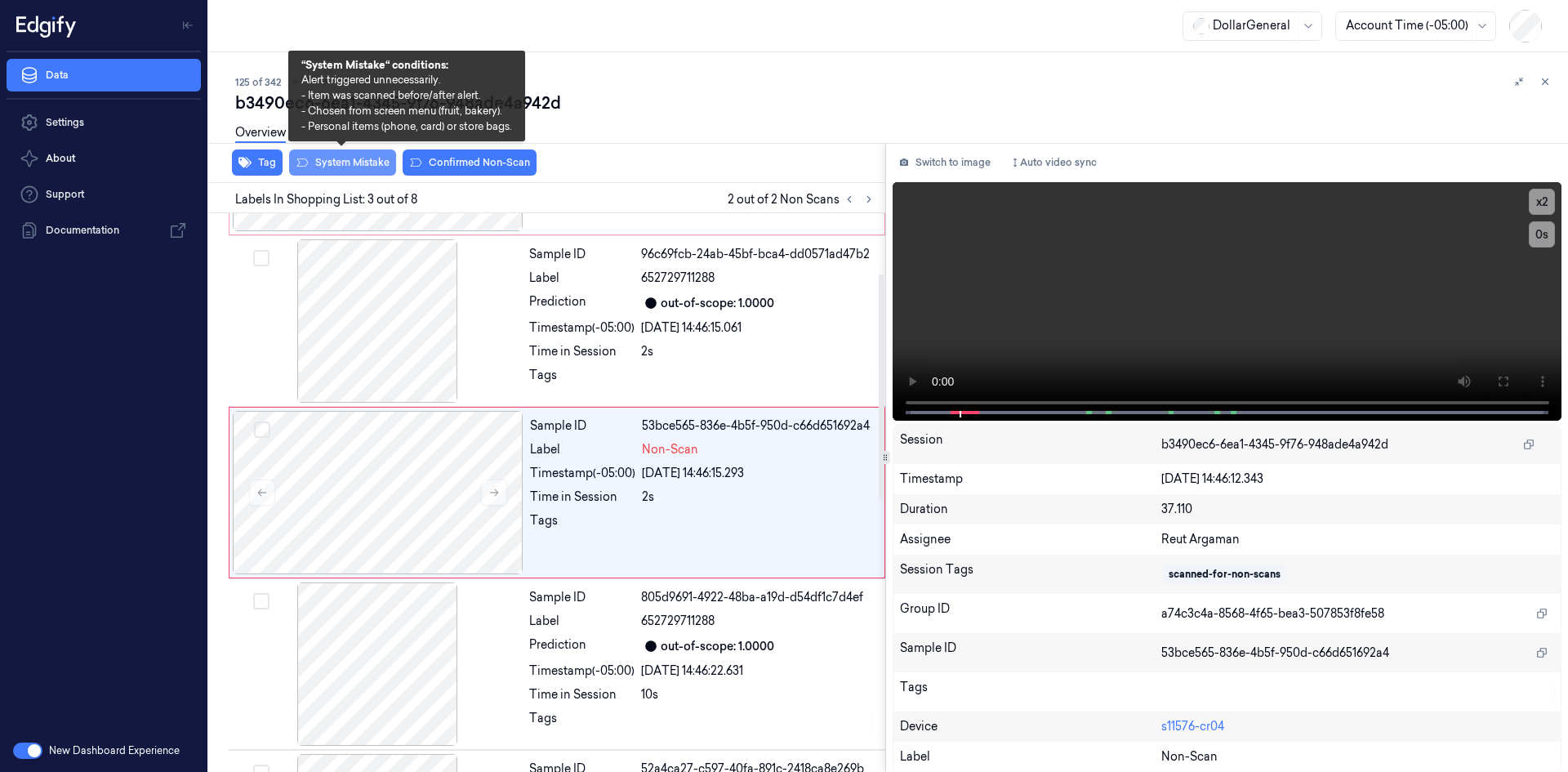
click at [329, 165] on button "System Mistake" at bounding box center [343, 162] width 107 height 26
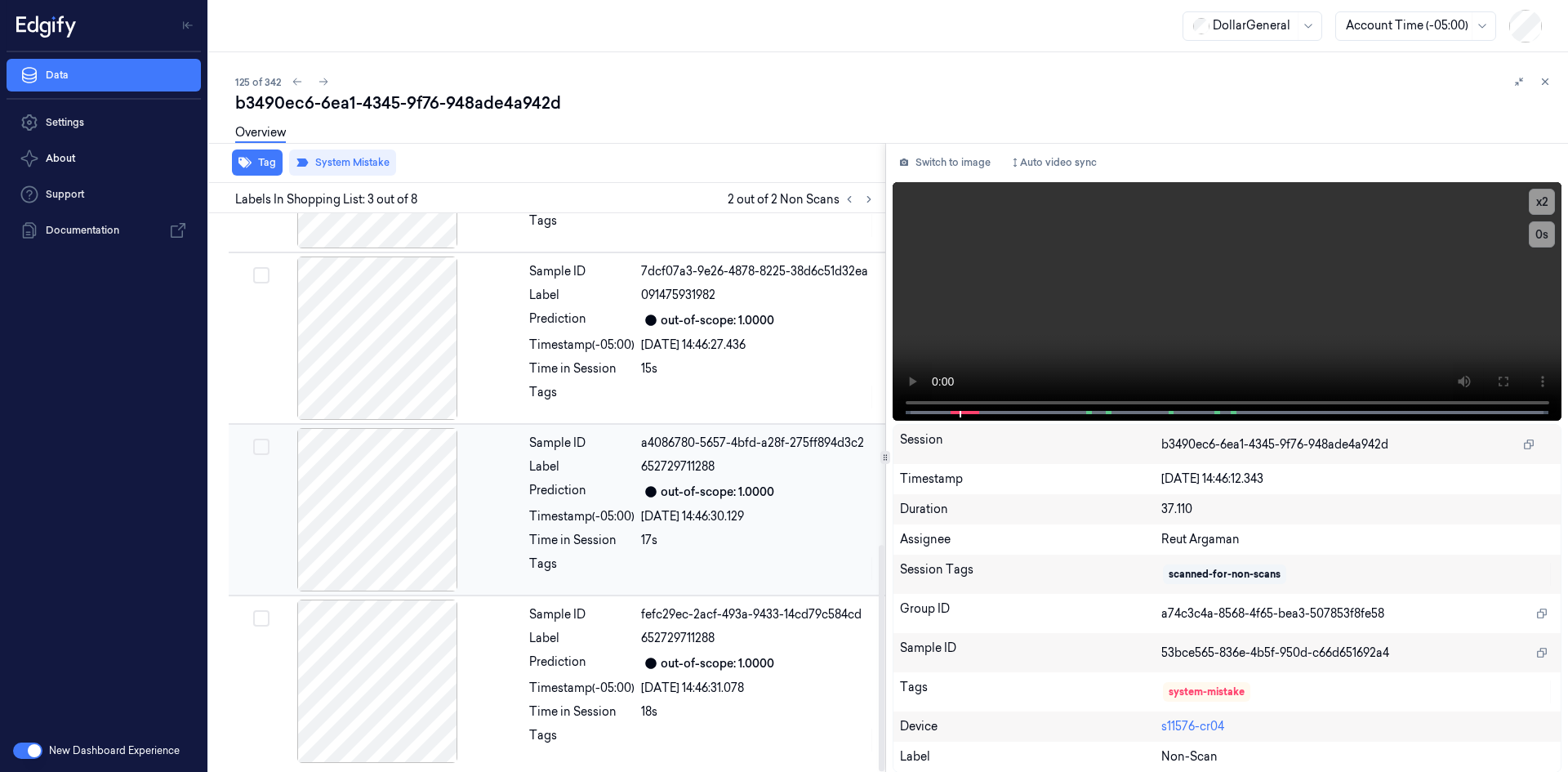
scroll to position [818, 0]
click at [1543, 73] on button at bounding box center [1545, 81] width 19 height 19
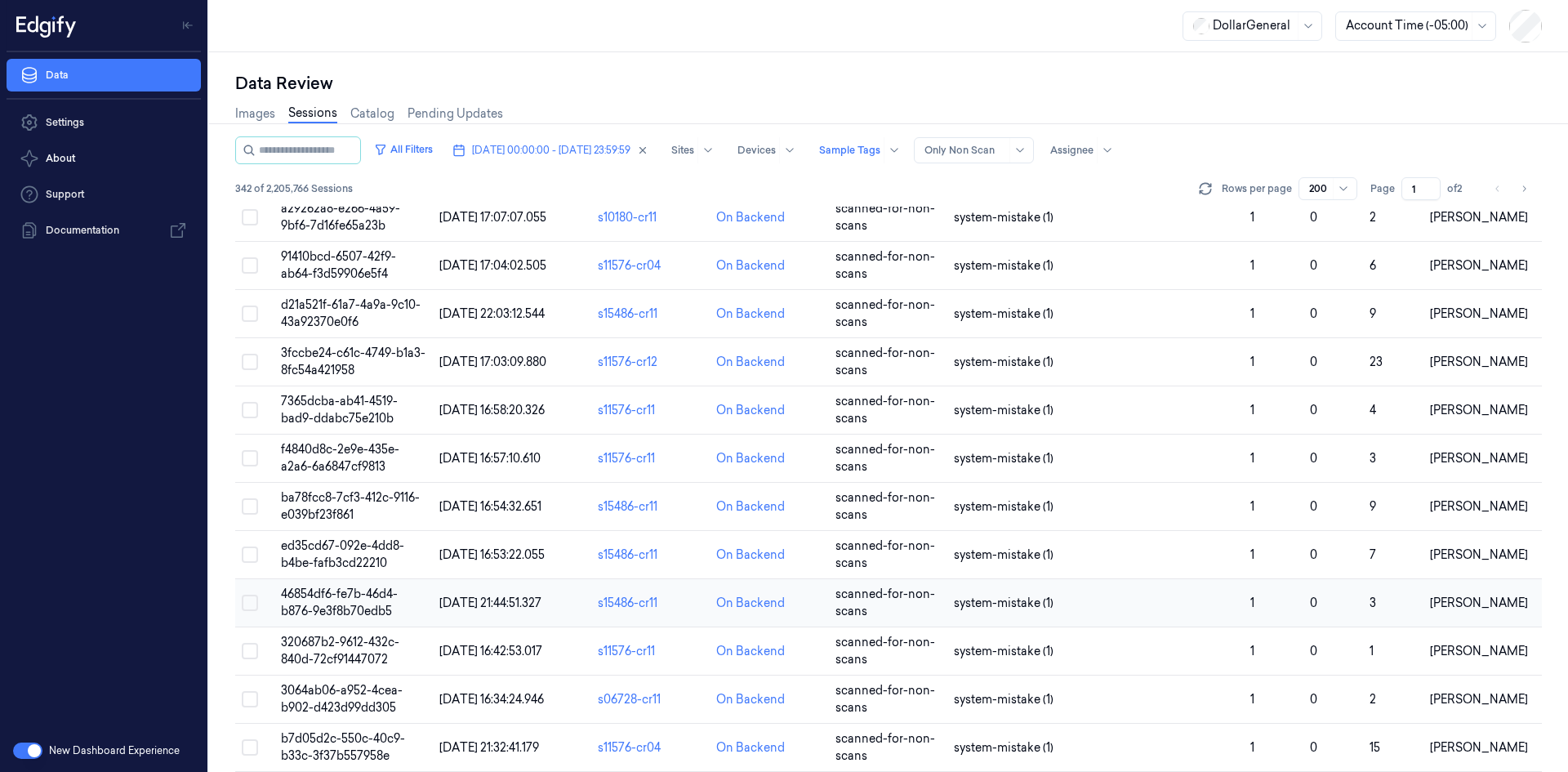
scroll to position [9121, 0]
